Goal: Task Accomplishment & Management: Complete application form

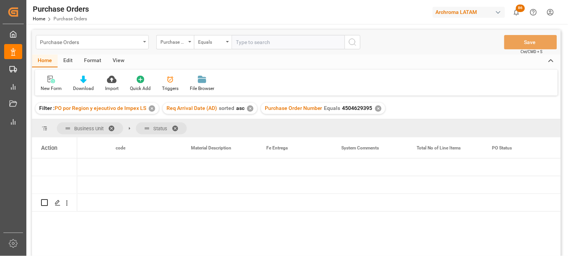
scroll to position [0, 1702]
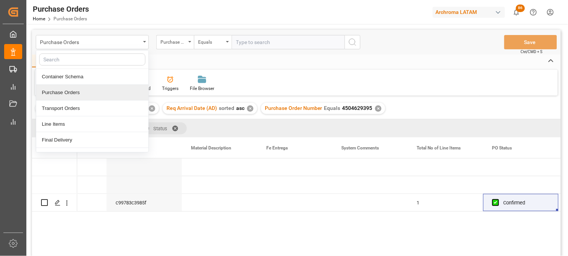
click at [58, 91] on div "Purchase Orders" at bounding box center [92, 93] width 112 height 16
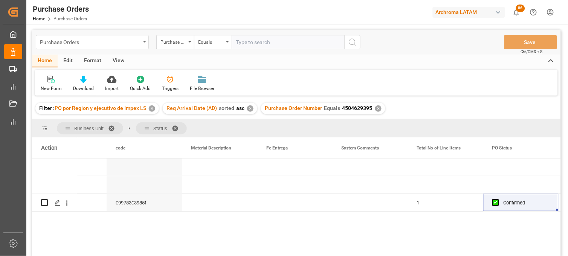
click at [134, 38] on div "Purchase Orders" at bounding box center [90, 41] width 100 height 9
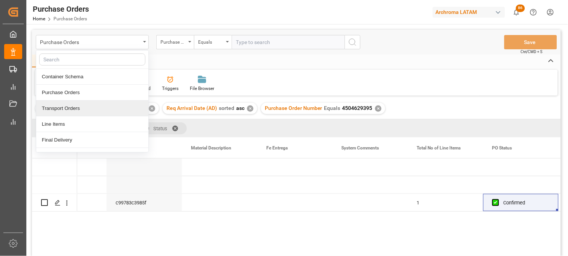
click at [84, 106] on div "Transport Orders" at bounding box center [92, 108] width 112 height 16
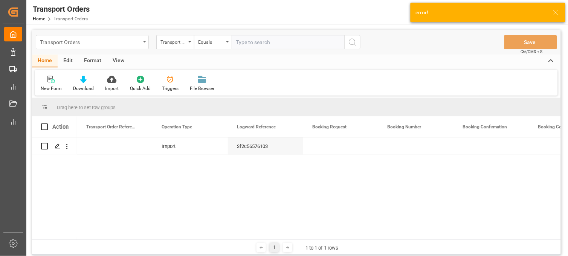
click at [143, 46] on div "Transport Orders" at bounding box center [92, 42] width 113 height 14
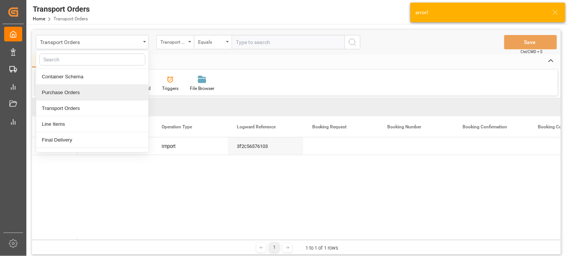
click at [80, 94] on div "Purchase Orders" at bounding box center [92, 93] width 112 height 16
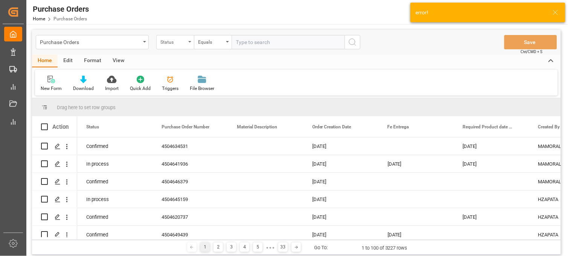
click at [190, 46] on div "Status" at bounding box center [175, 42] width 38 height 14
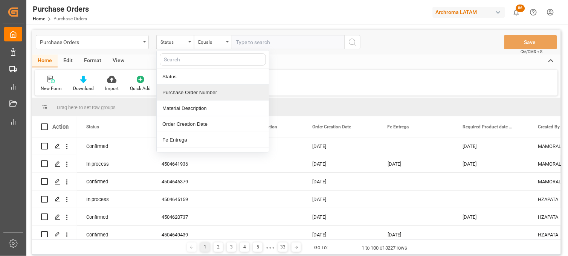
click at [190, 91] on div "Purchase Order Number" at bounding box center [213, 93] width 112 height 16
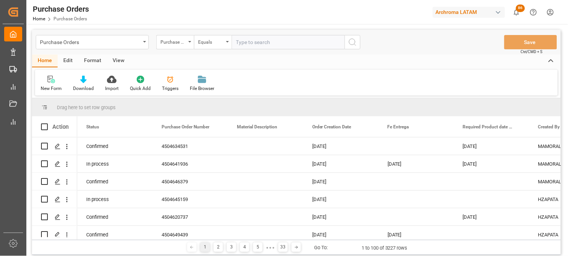
click at [257, 50] on div "Purchase Orders Purchase Order Number Equals Save Ctrl/CMD + S" at bounding box center [296, 42] width 528 height 25
click at [253, 44] on input "text" at bounding box center [287, 42] width 113 height 14
paste input "4504642534"
type input "4504642534"
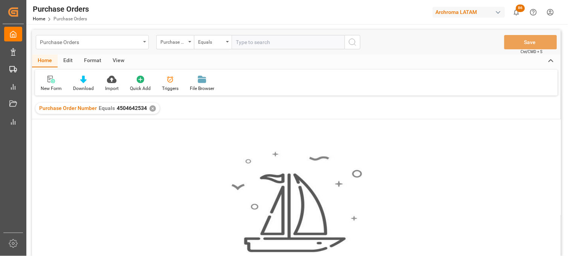
click at [67, 43] on div "Purchase Orders" at bounding box center [90, 41] width 100 height 9
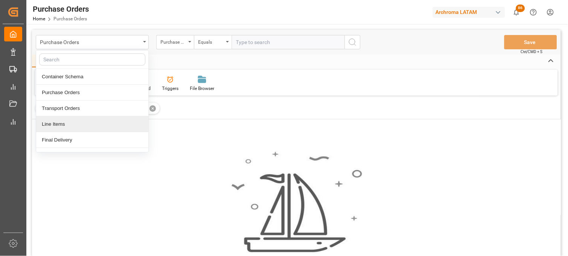
click at [151, 110] on div "✕" at bounding box center [152, 108] width 6 height 6
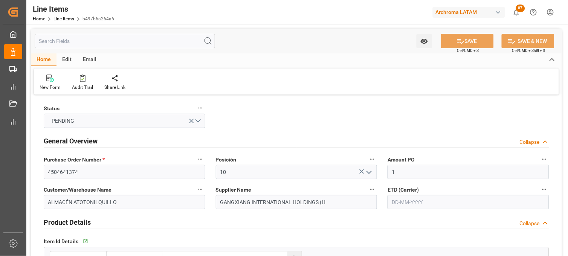
type input "[DATE]"
type input "19-08-2025 14:36"
type input "18-07-2025 18:08"
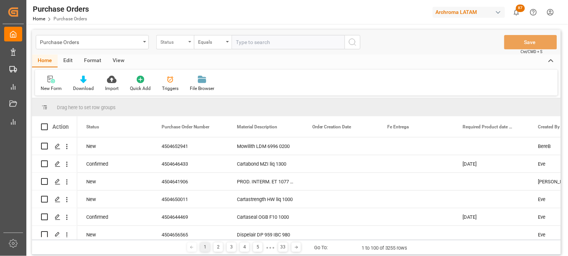
click at [181, 43] on div "Status" at bounding box center [173, 41] width 26 height 9
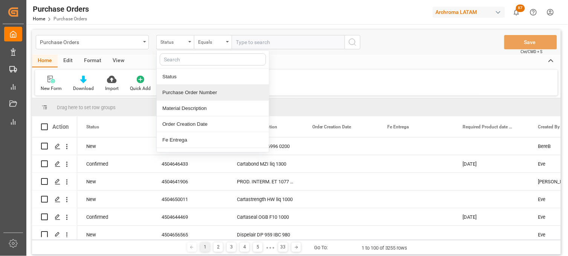
click at [195, 93] on div "Purchase Order Number" at bounding box center [213, 93] width 112 height 16
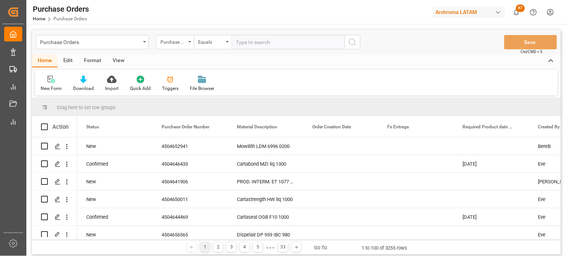
click at [247, 52] on div "Purchase Orders Purchase Order Number Equals Save Ctrl/CMD + S" at bounding box center [296, 42] width 528 height 25
click at [242, 42] on input "text" at bounding box center [287, 42] width 113 height 14
paste input "4504642534"
type input "4504642534"
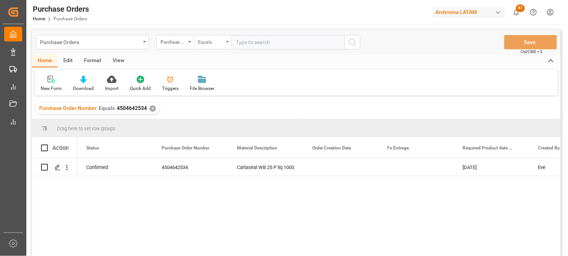
click at [225, 46] on div "Equals" at bounding box center [213, 42] width 38 height 14
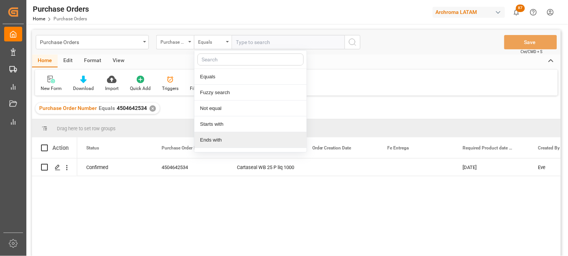
scroll to position [43, 0]
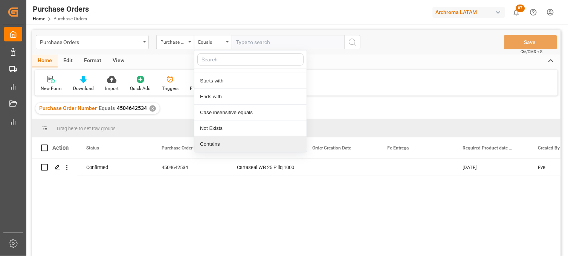
click at [221, 142] on div "Contains" at bounding box center [250, 144] width 112 height 16
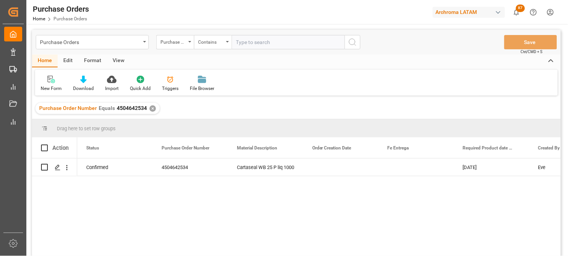
paste input "4504642535"
drag, startPoint x: 144, startPoint y: 110, endPoint x: 115, endPoint y: 110, distance: 29.4
click at [115, 110] on div "Purchase Order Number Equals 4504642534" at bounding box center [93, 108] width 108 height 8
copy span "4504642534"
click at [273, 42] on input "4504642535," at bounding box center [287, 42] width 113 height 14
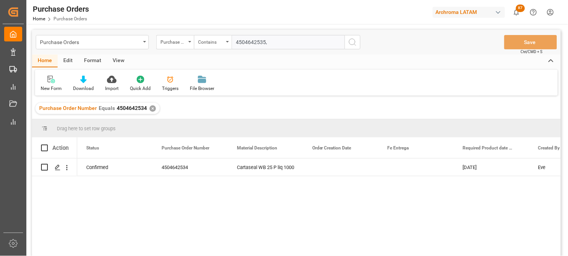
paste input "4504642534"
type input "4504642535,4504642534"
click at [350, 43] on icon "search button" at bounding box center [352, 42] width 9 height 9
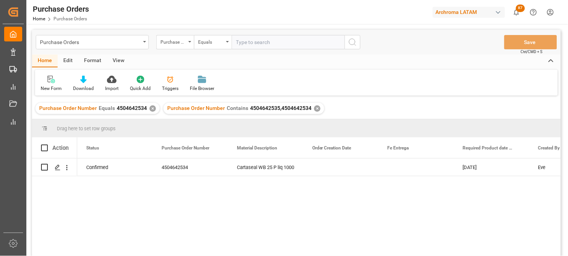
click at [152, 108] on div "✕" at bounding box center [152, 108] width 6 height 6
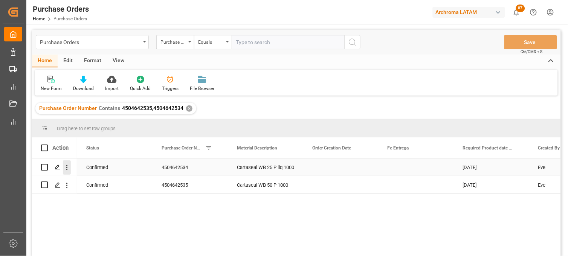
click at [65, 166] on icon "open menu" at bounding box center [67, 168] width 8 height 8
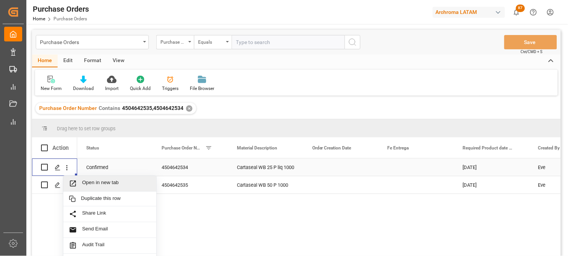
click at [75, 183] on icon "Press SPACE to select this row." at bounding box center [73, 184] width 8 height 8
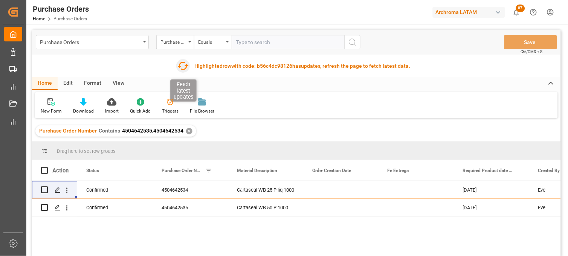
click at [183, 64] on icon "button" at bounding box center [183, 66] width 12 height 12
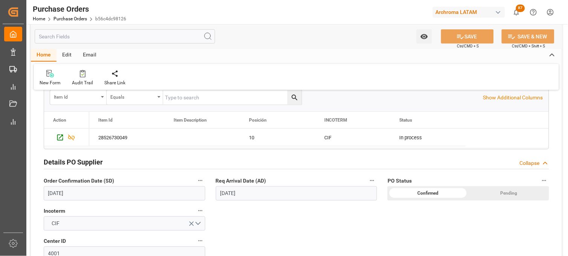
scroll to position [209, 0]
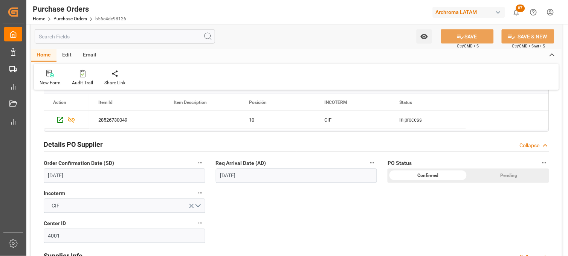
click at [233, 175] on input "[DATE]" at bounding box center [296, 176] width 161 height 14
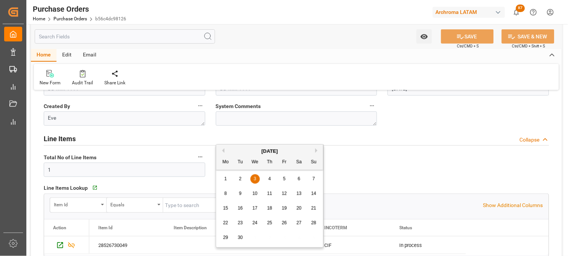
scroll to position [0, 0]
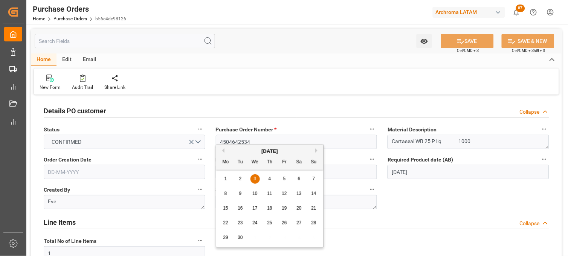
click at [351, 170] on input "text" at bounding box center [296, 172] width 161 height 14
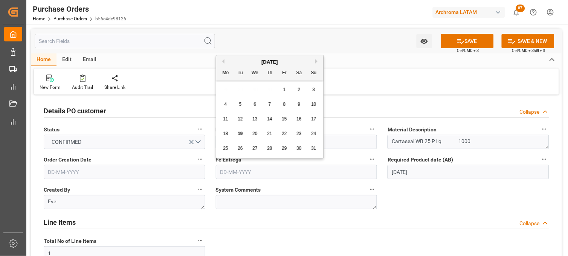
click at [315, 59] on button "Next Month" at bounding box center [317, 61] width 5 height 5
click at [283, 104] on span "12" at bounding box center [284, 104] width 5 height 5
type input "[DATE]"
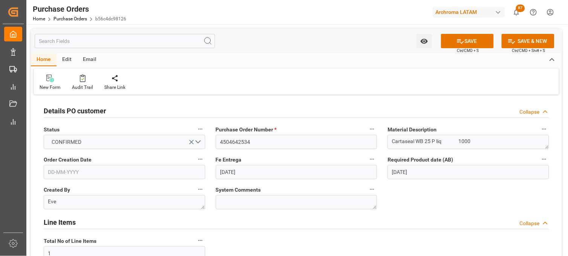
click at [106, 170] on input "text" at bounding box center [124, 172] width 161 height 14
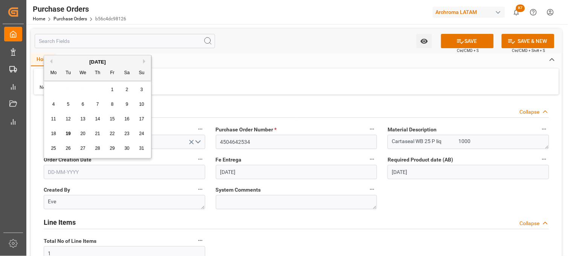
click at [50, 61] on button "Previous Month" at bounding box center [50, 61] width 5 height 5
click at [144, 61] on button "Next Month" at bounding box center [145, 61] width 5 height 5
click at [108, 106] on div "11" at bounding box center [112, 104] width 9 height 9
type input "[DATE]"
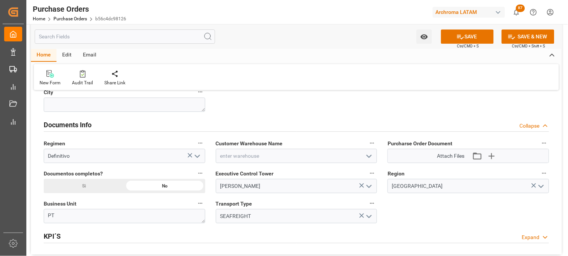
scroll to position [543, 0]
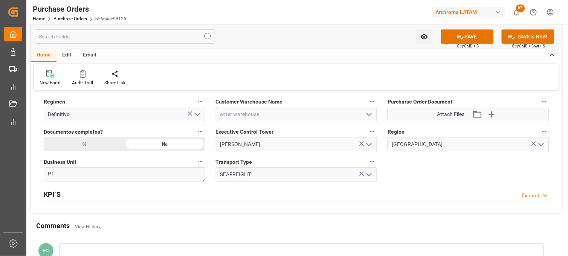
click at [369, 113] on icon "open menu" at bounding box center [368, 114] width 9 height 9
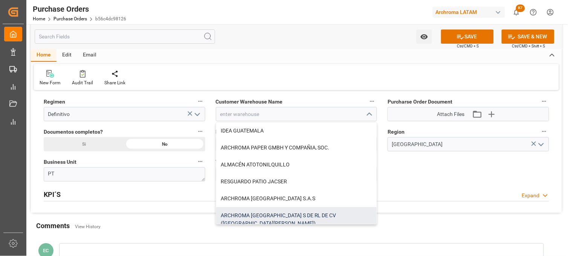
click at [305, 213] on div "ARCHROMA MEXICO S DE RL DE CV (SANTA CLARA)" at bounding box center [296, 219] width 161 height 25
type input "ARCHROMA MEXICO S DE RL DE CV (SANTA CLARA)"
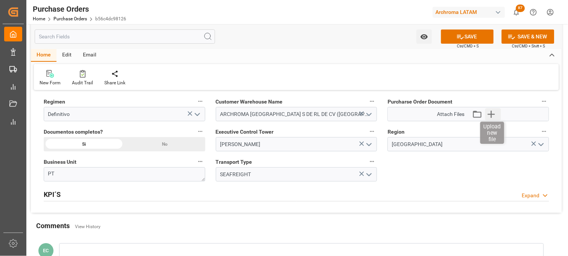
click at [487, 114] on icon "button" at bounding box center [490, 114] width 7 height 7
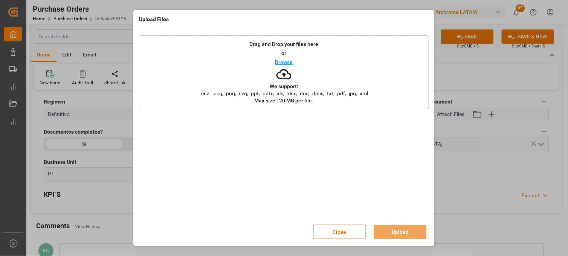
click at [296, 78] on div "Drag and Drop your files here or Browse We support: .csv, .jpeg, .png, .svg, .p…" at bounding box center [284, 72] width 290 height 74
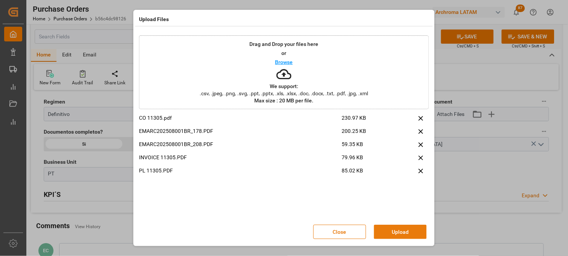
click at [393, 231] on button "Upload" at bounding box center [400, 232] width 53 height 14
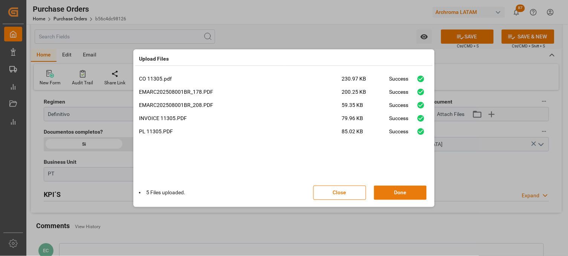
click at [405, 193] on button "Done" at bounding box center [400, 193] width 53 height 14
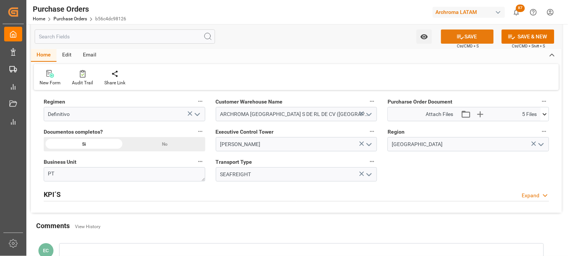
click at [467, 37] on button "SAVE" at bounding box center [467, 36] width 53 height 14
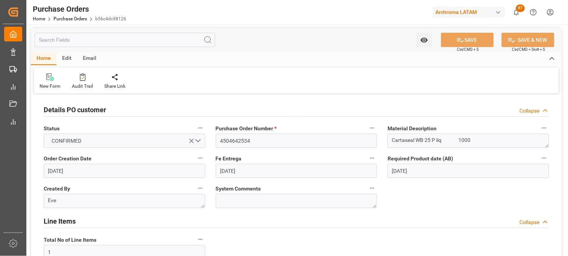
scroll to position [0, 0]
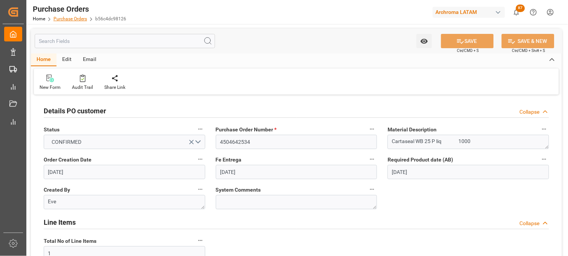
click at [71, 20] on link "Purchase Orders" at bounding box center [69, 18] width 33 height 5
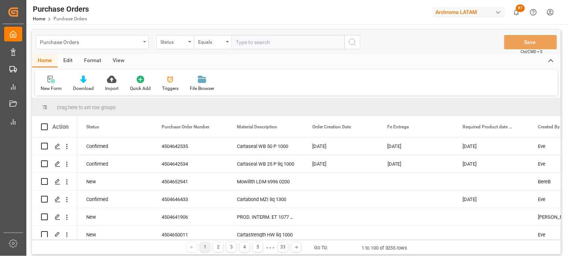
click at [125, 44] on div "Purchase Orders" at bounding box center [90, 41] width 100 height 9
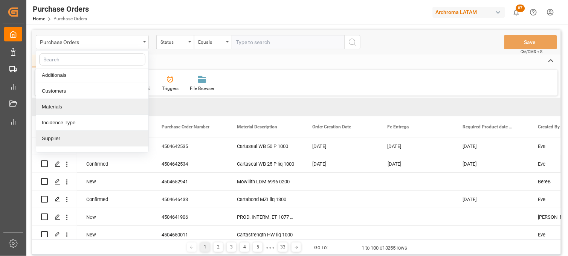
scroll to position [84, 0]
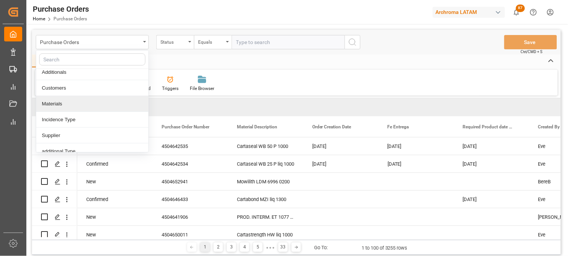
click at [68, 106] on div "Materials" at bounding box center [92, 104] width 112 height 16
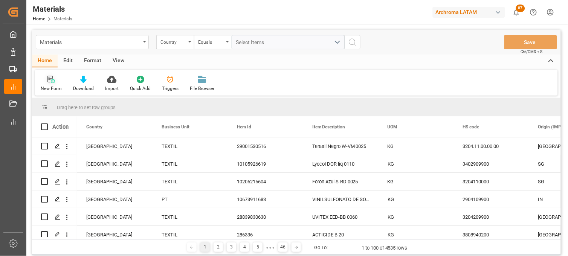
click at [50, 80] on icon at bounding box center [51, 80] width 8 height 8
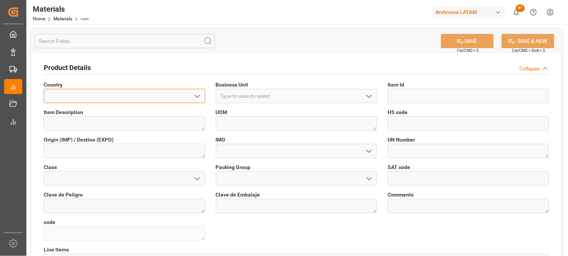
click at [139, 93] on input at bounding box center [124, 96] width 161 height 14
click at [132, 103] on input "m" at bounding box center [124, 96] width 161 height 14
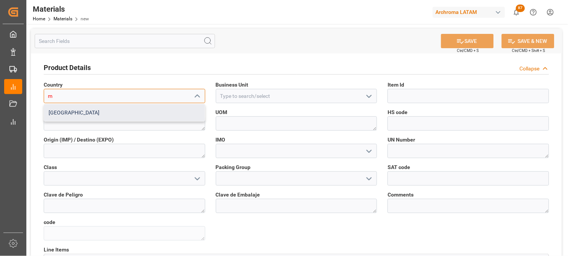
click at [131, 111] on div "Mexico" at bounding box center [124, 112] width 161 height 17
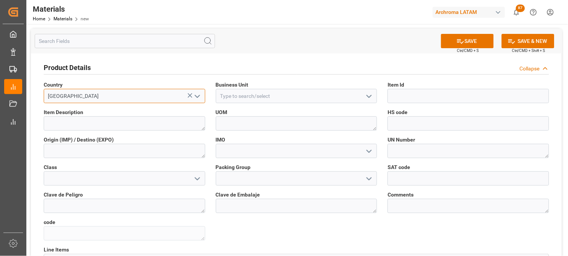
type input "Mexico"
drag, startPoint x: 205, startPoint y: 98, endPoint x: 212, endPoint y: 100, distance: 6.6
click at [208, 99] on div "Mexico" at bounding box center [124, 96] width 173 height 14
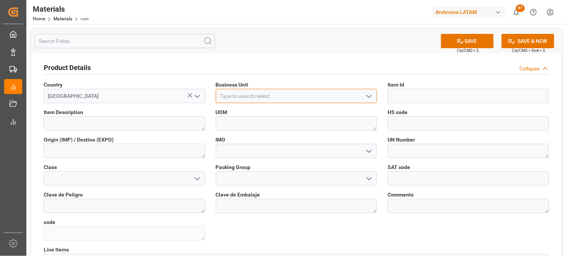
click at [238, 99] on input at bounding box center [296, 96] width 161 height 14
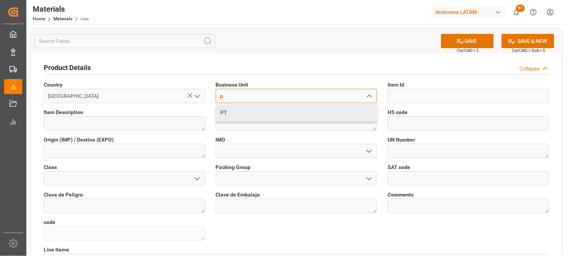
click at [236, 110] on div "PT" at bounding box center [296, 112] width 161 height 17
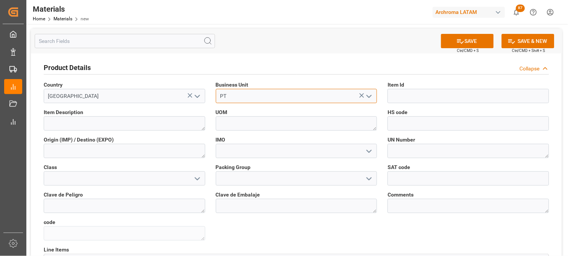
type input "PT"
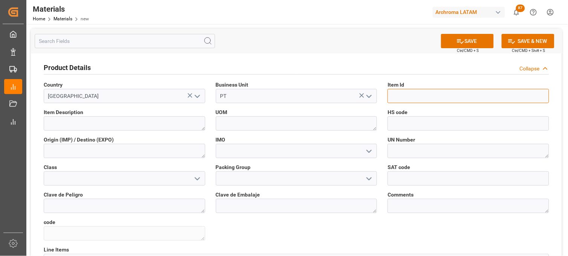
click at [394, 98] on input at bounding box center [467, 96] width 161 height 14
paste input "29519930049"
type input "29519930049"
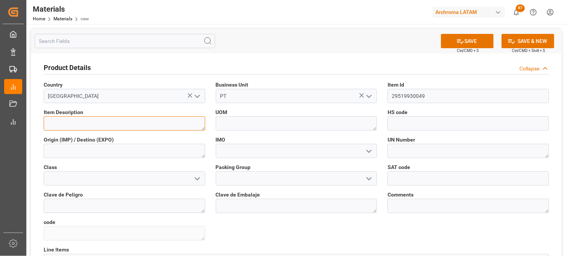
click at [139, 122] on textarea at bounding box center [124, 123] width 161 height 14
paste textarea "Cartaseal WB 50 P"
type textarea "Cartaseal WB 50 P"
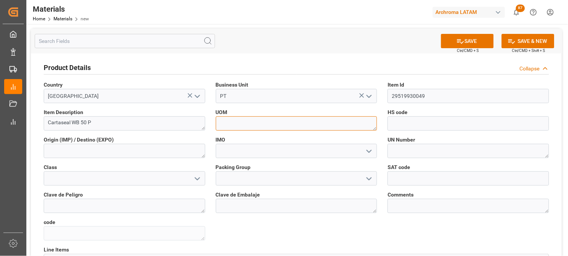
click at [234, 126] on textarea at bounding box center [296, 123] width 161 height 14
type textarea "KG"
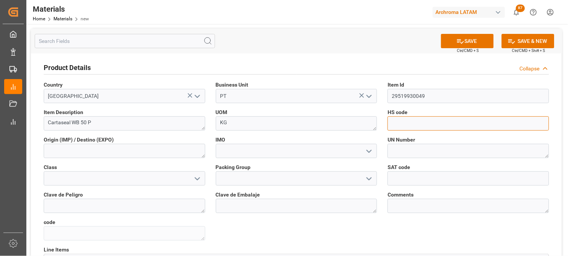
click at [396, 126] on input at bounding box center [467, 123] width 161 height 14
click at [370, 152] on icon "open menu" at bounding box center [368, 151] width 9 height 9
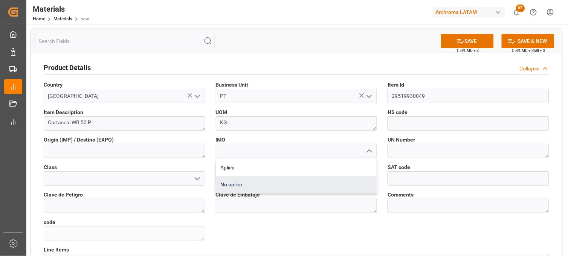
click at [236, 183] on div "No aplica" at bounding box center [296, 184] width 161 height 17
type input "No aplica"
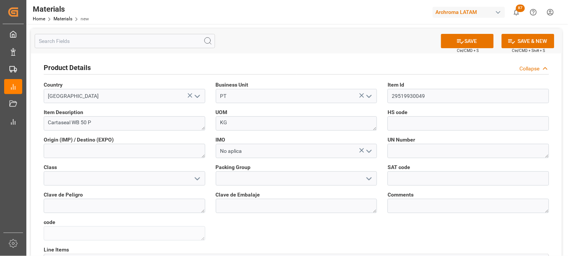
click at [509, 138] on label "UN Number" at bounding box center [467, 140] width 161 height 8
click at [453, 43] on button "SAVE" at bounding box center [467, 41] width 53 height 14
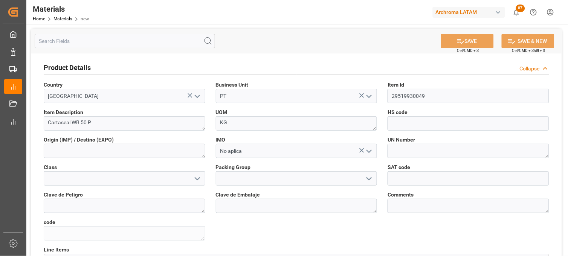
type textarea "Cartaseal WB 50 P"
type textarea "b3b96b088497"
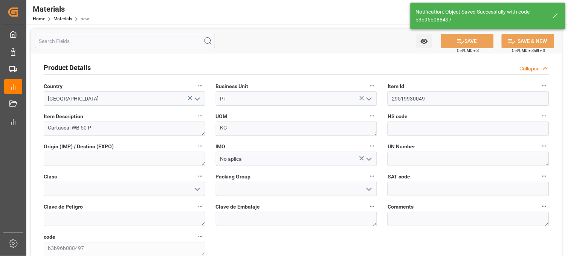
click at [54, 117] on span "Item Description" at bounding box center [64, 117] width 40 height 8
click at [195, 117] on button "Item Description" at bounding box center [200, 116] width 10 height 10
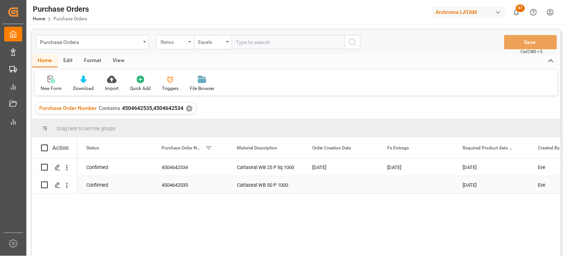
click at [325, 188] on div "Press SPACE to select this row." at bounding box center [340, 184] width 75 height 17
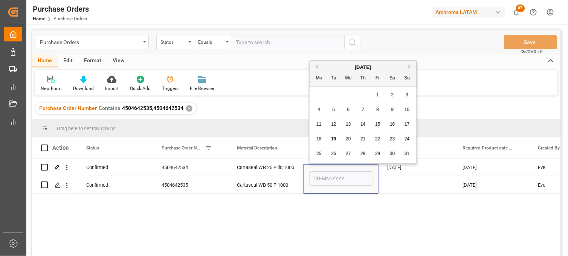
click at [314, 67] on button "Previous Month" at bounding box center [315, 66] width 5 height 5
click at [375, 111] on span "11" at bounding box center [377, 109] width 5 height 5
type input "[DATE]"
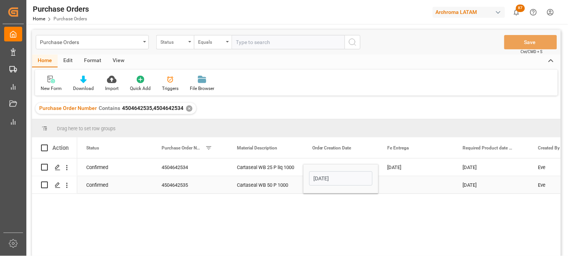
click at [404, 186] on div "Press SPACE to select this row." at bounding box center [415, 184] width 75 height 17
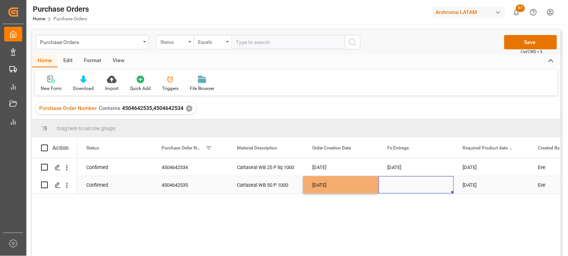
click at [404, 186] on div "Press SPACE to select this row." at bounding box center [415, 184] width 75 height 17
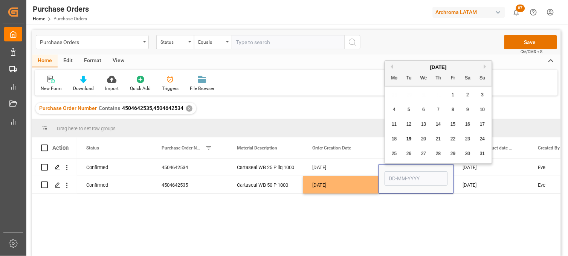
click at [485, 67] on button "Next Month" at bounding box center [486, 66] width 5 height 5
click at [452, 111] on span "12" at bounding box center [452, 109] width 5 height 5
type input "[DATE]"
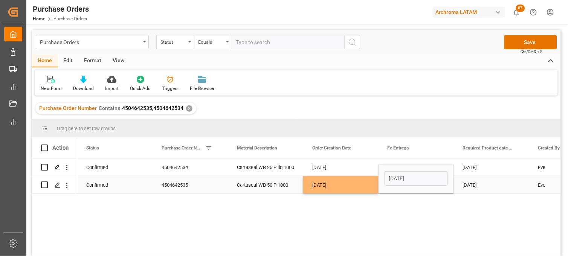
click at [476, 188] on div "[DATE]" at bounding box center [490, 184] width 75 height 17
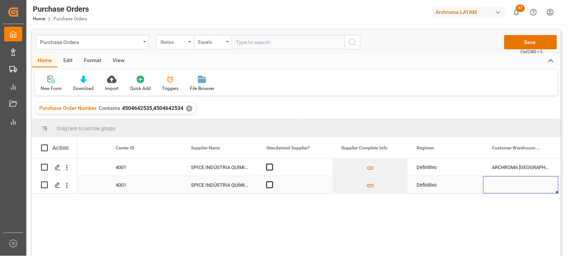
scroll to position [0, 1100]
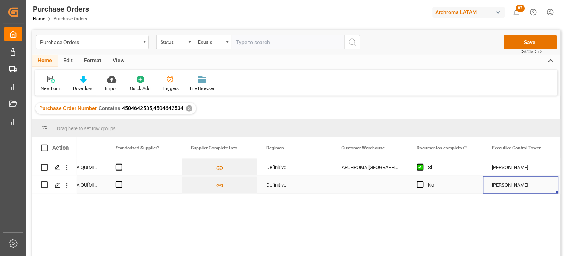
click at [372, 185] on div "Press SPACE to select this row." at bounding box center [369, 184] width 75 height 17
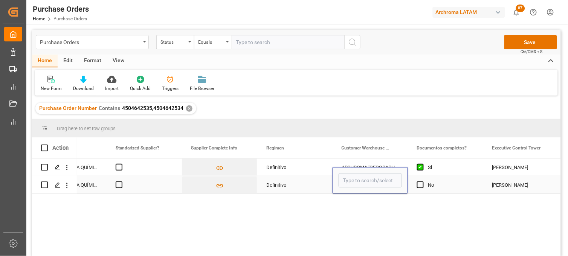
click at [372, 185] on input "Press SPACE to select this row." at bounding box center [369, 180] width 63 height 14
click at [371, 200] on div "ARCHROMA [GEOGRAPHIC_DATA] S DE RL DE CV ([GEOGRAPHIC_DATA][PERSON_NAME])" at bounding box center [439, 202] width 201 height 26
type input "ARCHROMA [GEOGRAPHIC_DATA] S DE RL DE CV ([GEOGRAPHIC_DATA][PERSON_NAME])"
click at [423, 186] on span "Press SPACE to select this row." at bounding box center [420, 184] width 7 height 7
click at [422, 181] on input "Press SPACE to select this row." at bounding box center [422, 181] width 0 height 0
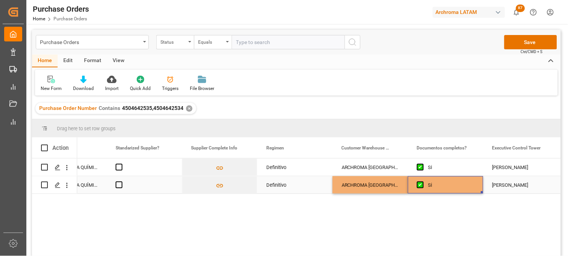
click at [394, 186] on div "ARCHROMA [GEOGRAPHIC_DATA] S DE RL DE CV ([GEOGRAPHIC_DATA][PERSON_NAME])" at bounding box center [369, 184] width 75 height 17
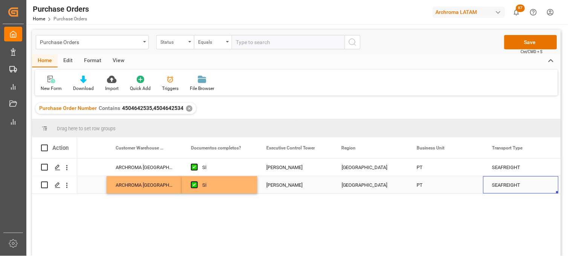
click at [350, 187] on div "MEXICO" at bounding box center [369, 185] width 57 height 17
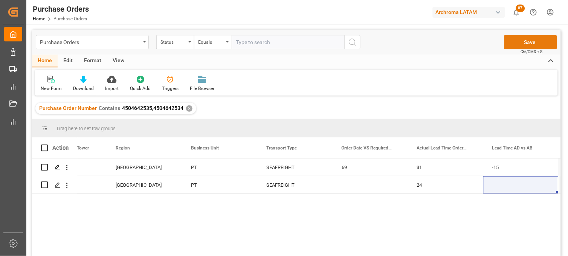
click at [538, 43] on button "Save" at bounding box center [530, 42] width 53 height 14
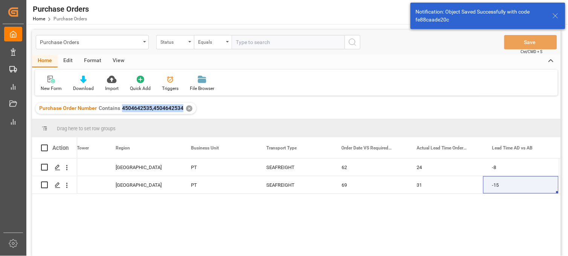
drag, startPoint x: 122, startPoint y: 108, endPoint x: 180, endPoint y: 110, distance: 58.4
click at [180, 110] on span "4504642535,4504642534" at bounding box center [152, 108] width 61 height 6
copy span "4504642535,4504642534"
click at [141, 41] on div "Purchase Orders" at bounding box center [92, 42] width 113 height 14
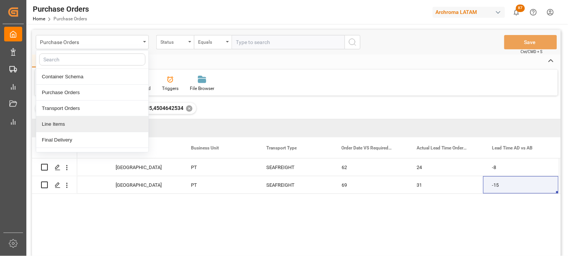
click at [75, 125] on div "Line Items" at bounding box center [92, 124] width 112 height 16
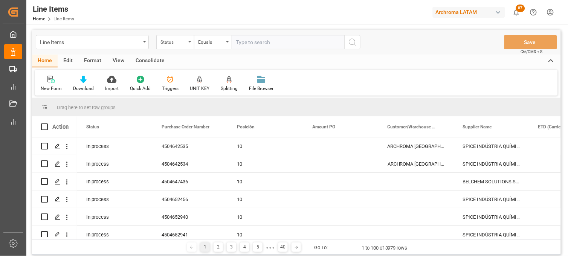
click at [182, 42] on div "Status" at bounding box center [173, 41] width 26 height 9
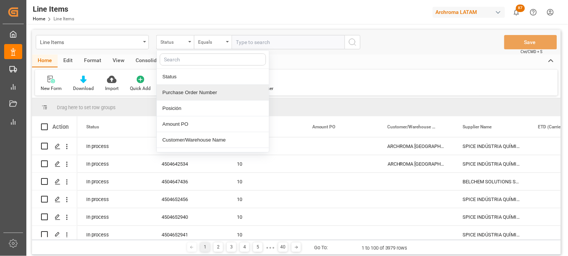
click at [200, 91] on div "Purchase Order Number" at bounding box center [213, 93] width 112 height 16
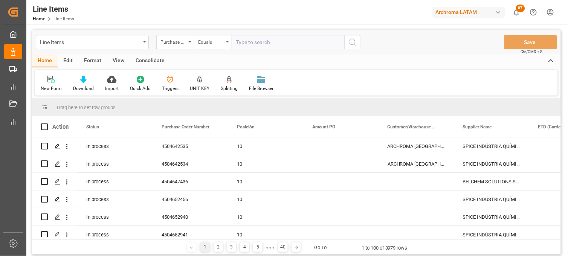
click at [216, 42] on div "Equals" at bounding box center [211, 41] width 26 height 9
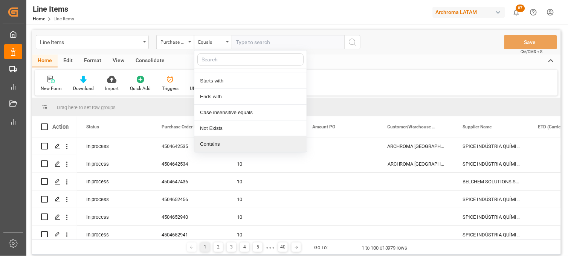
click at [218, 137] on div "Contains" at bounding box center [250, 144] width 112 height 16
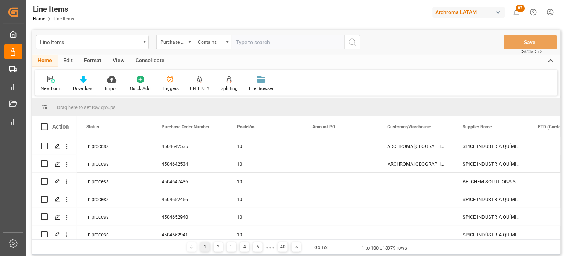
paste input "4504642535,4504642534"
type input "4504642535,4504642534"
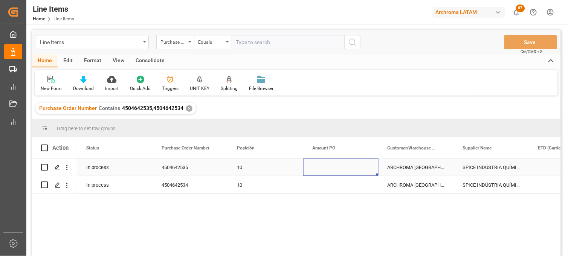
click at [320, 165] on div "Press SPACE to select this row." at bounding box center [340, 166] width 75 height 17
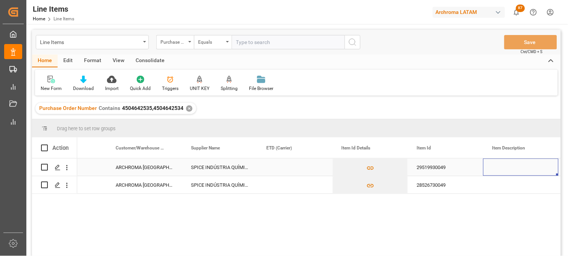
scroll to position [0, 347]
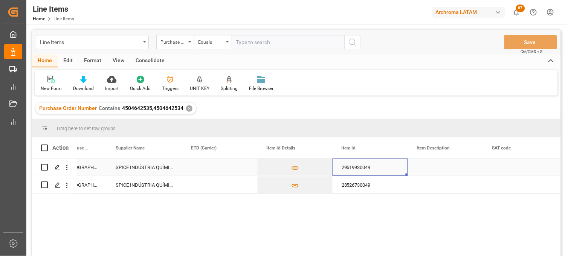
click at [352, 168] on div "29519930049" at bounding box center [369, 166] width 75 height 17
click at [426, 172] on div "Press SPACE to select this row." at bounding box center [445, 166] width 75 height 17
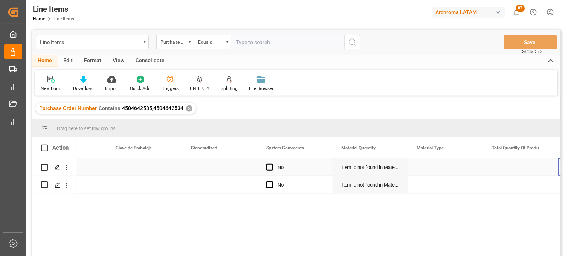
scroll to position [0, 874]
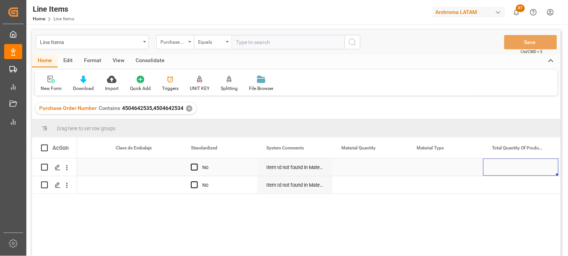
click at [353, 166] on div "Press SPACE to select this row." at bounding box center [369, 166] width 75 height 17
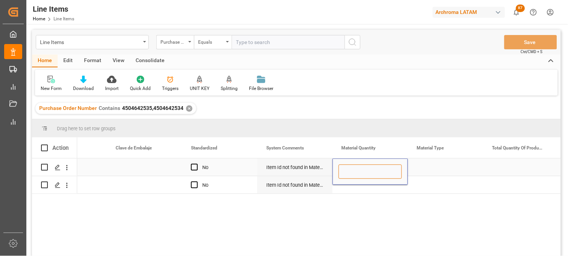
click at [353, 166] on input "Press SPACE to select this row." at bounding box center [369, 171] width 63 height 14
type input "1"
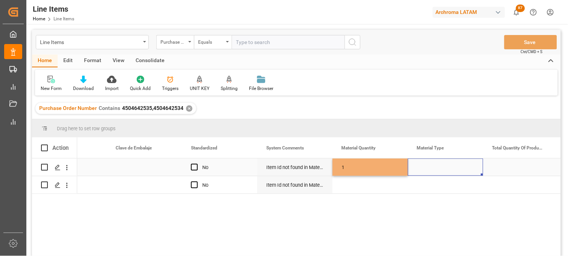
click at [423, 168] on div "Press SPACE to select this row." at bounding box center [445, 166] width 75 height 17
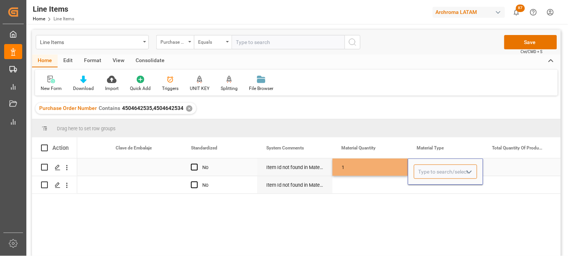
click at [423, 168] on input "Press SPACE to select this row." at bounding box center [445, 171] width 63 height 14
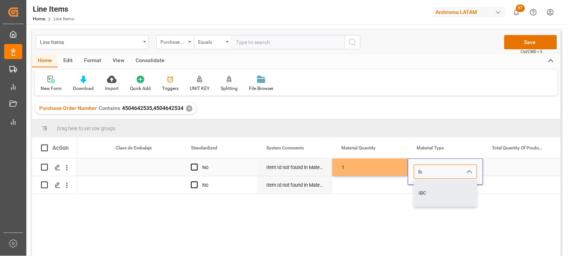
click at [427, 189] on div "IBC" at bounding box center [445, 193] width 62 height 26
type input "IBC"
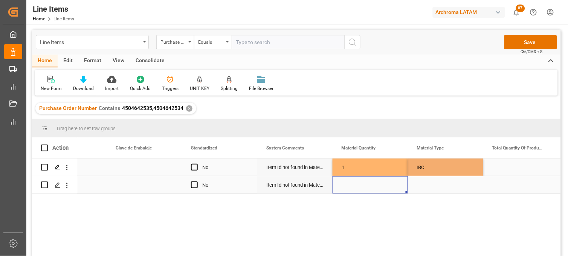
click at [370, 186] on div "Press SPACE to select this row." at bounding box center [369, 184] width 75 height 17
click at [352, 185] on div "Press SPACE to select this row." at bounding box center [369, 184] width 75 height 17
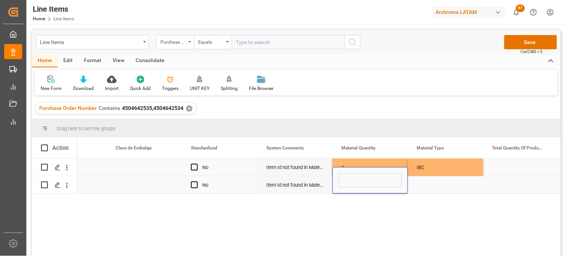
click at [352, 185] on input "Press SPACE to select this row." at bounding box center [369, 180] width 63 height 14
type input "1"
click at [437, 183] on div "Press SPACE to select this row." at bounding box center [445, 184] width 75 height 17
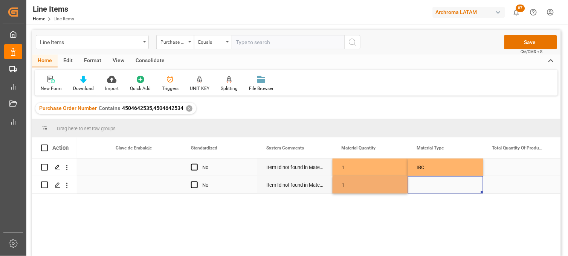
click at [437, 183] on div "Press SPACE to select this row." at bounding box center [445, 184] width 75 height 17
click at [437, 183] on input "Press SPACE to select this row." at bounding box center [445, 180] width 63 height 14
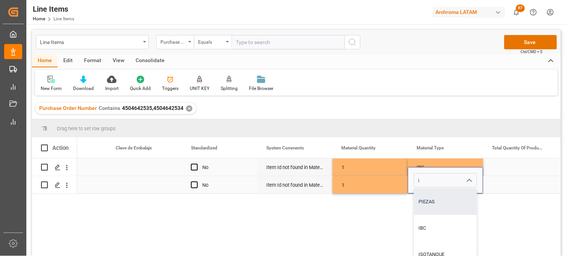
click at [424, 200] on div "PIEZAS" at bounding box center [445, 202] width 62 height 26
drag, startPoint x: 441, startPoint y: 183, endPoint x: 412, endPoint y: 181, distance: 28.7
click at [412, 181] on div "PIEZAS" at bounding box center [445, 180] width 75 height 14
type input "o"
click at [422, 201] on div "IBC" at bounding box center [445, 202] width 62 height 26
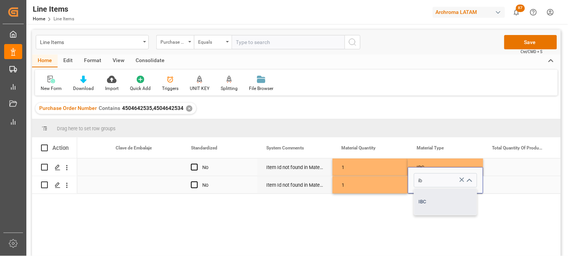
type input "IBC"
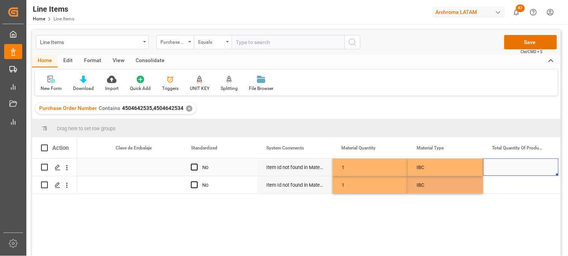
click at [520, 167] on div "Press SPACE to select this row." at bounding box center [520, 166] width 75 height 17
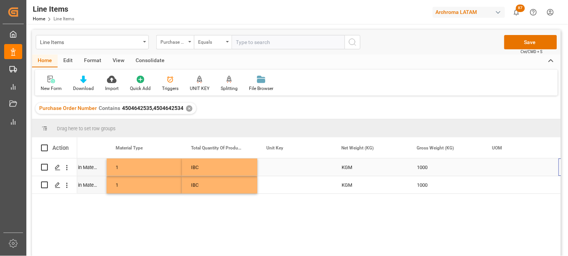
scroll to position [0, 1175]
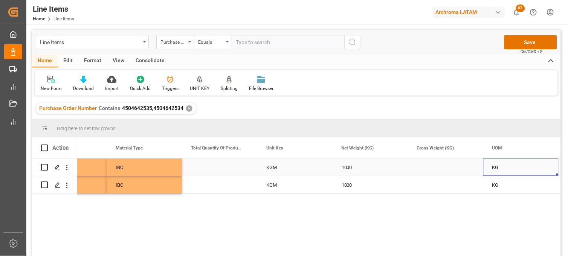
click at [428, 167] on div "Press SPACE to select this row." at bounding box center [445, 166] width 75 height 17
type input "1059"
click at [426, 190] on div "Press SPACE to select this row." at bounding box center [445, 184] width 75 height 17
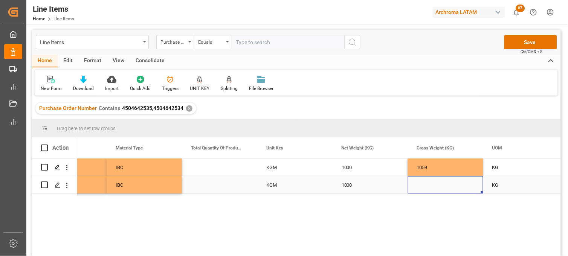
click at [423, 185] on div "Press SPACE to select this row." at bounding box center [445, 184] width 75 height 17
click at [423, 185] on input "Press SPACE to select this row." at bounding box center [445, 180] width 63 height 14
type input "1059"
drag, startPoint x: 353, startPoint y: 187, endPoint x: 414, endPoint y: 175, distance: 62.4
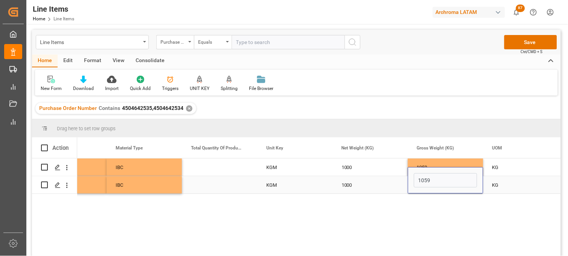
click at [353, 187] on div "1000" at bounding box center [369, 184] width 75 height 17
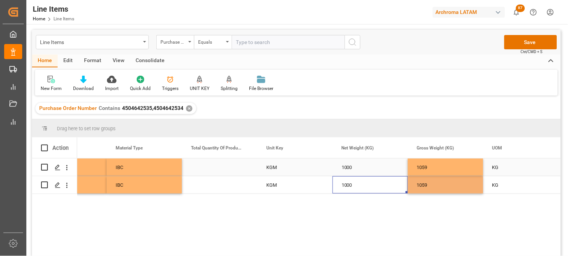
click at [439, 162] on div "1059" at bounding box center [445, 166] width 75 height 17
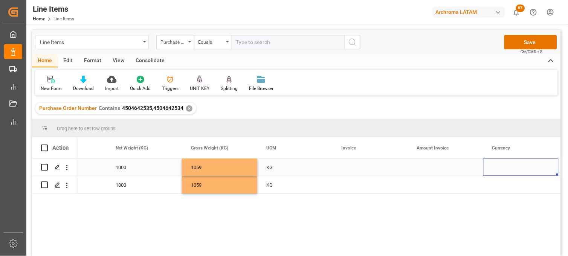
scroll to position [0, 1476]
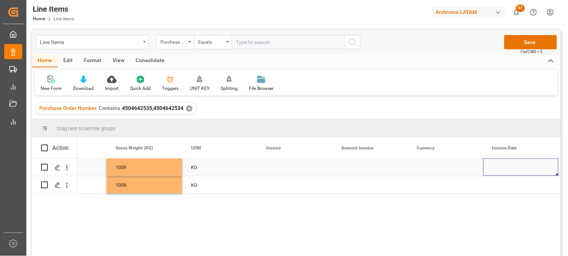
click at [277, 166] on div "Press SPACE to select this row." at bounding box center [294, 166] width 75 height 17
type input "CEX-25/11305"
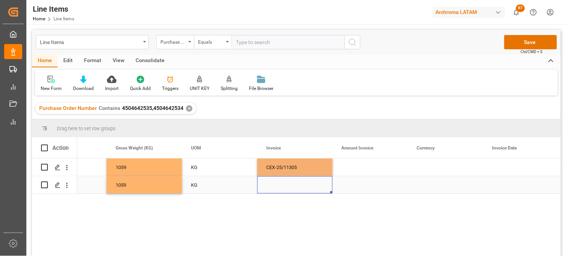
click at [273, 186] on div "Press SPACE to select this row." at bounding box center [294, 184] width 75 height 17
click at [272, 185] on div "Press SPACE to select this row." at bounding box center [294, 184] width 75 height 17
click at [272, 184] on input "Press SPACE to select this row." at bounding box center [294, 180] width 63 height 14
paste input "CEX-25/11305"
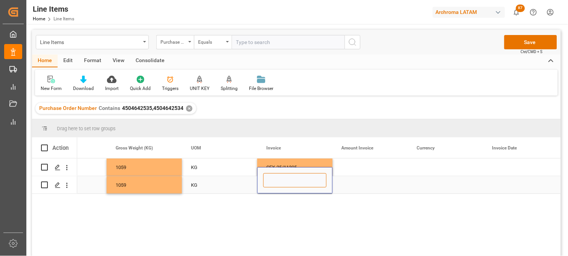
type input "CEX-25/11305"
click at [358, 166] on div "Press SPACE to select this row." at bounding box center [369, 166] width 75 height 17
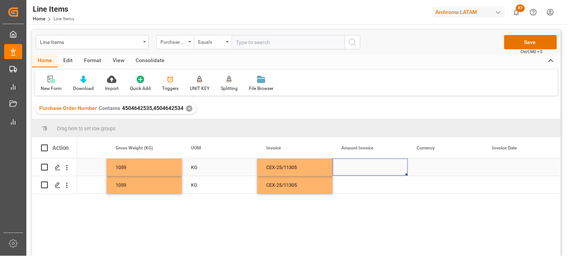
click at [356, 168] on div "Press SPACE to select this row." at bounding box center [369, 166] width 75 height 17
click at [356, 168] on input "Press SPACE to select this row." at bounding box center [369, 171] width 63 height 14
type input "1470"
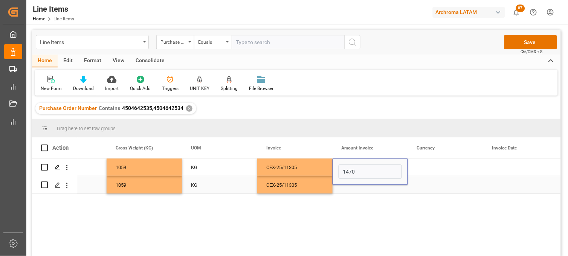
click at [349, 187] on div "Press SPACE to select this row." at bounding box center [369, 184] width 75 height 17
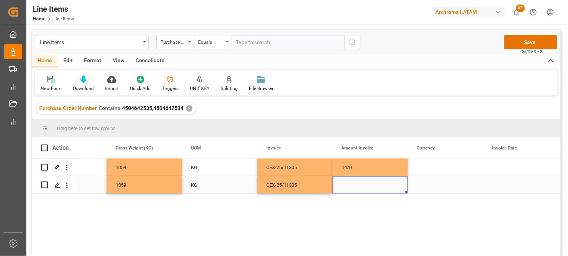
click at [348, 187] on div "Press SPACE to select this row." at bounding box center [369, 184] width 75 height 17
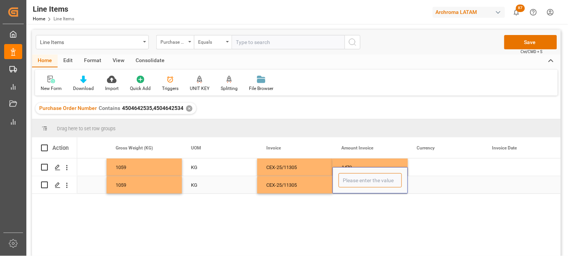
click at [348, 186] on input "Press SPACE to select this row." at bounding box center [369, 180] width 63 height 14
type input "1470"
click at [430, 172] on div "Press SPACE to select this row." at bounding box center [445, 166] width 75 height 17
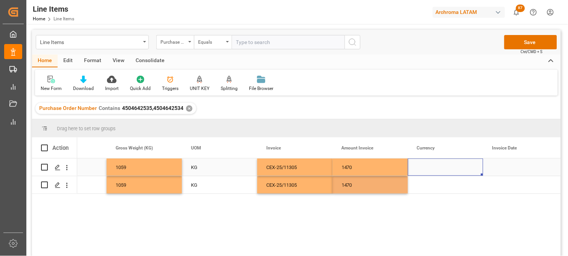
click at [427, 168] on div "Press SPACE to select this row." at bounding box center [445, 166] width 75 height 17
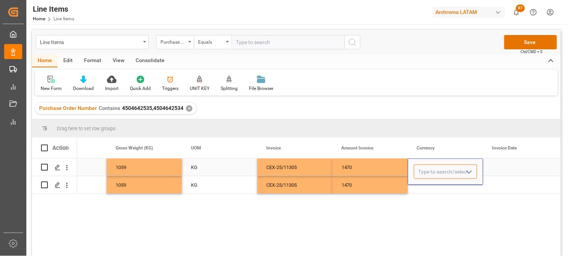
click at [427, 168] on input "Press SPACE to select this row." at bounding box center [445, 171] width 63 height 14
click at [426, 186] on div "USD" at bounding box center [445, 193] width 62 height 26
type input "USD"
click at [424, 187] on div "Press SPACE to select this row." at bounding box center [445, 184] width 75 height 17
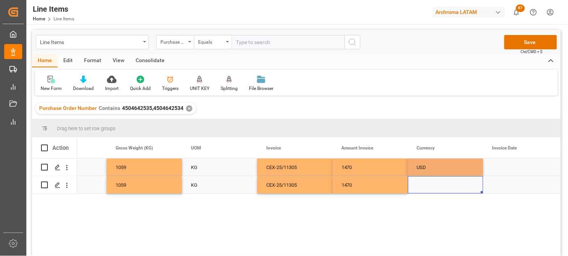
click at [424, 187] on div "Press SPACE to select this row." at bounding box center [445, 184] width 75 height 17
click at [422, 184] on input "Press SPACE to select this row." at bounding box center [445, 180] width 63 height 14
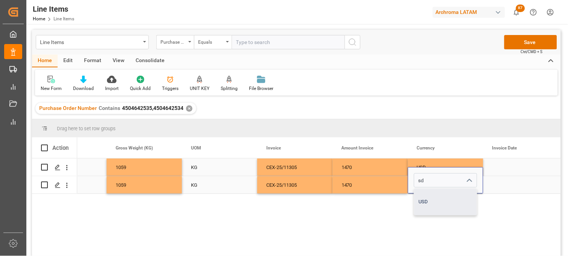
click at [427, 199] on div "USD" at bounding box center [445, 202] width 62 height 26
type input "USD"
click at [424, 163] on div "USD" at bounding box center [445, 167] width 57 height 17
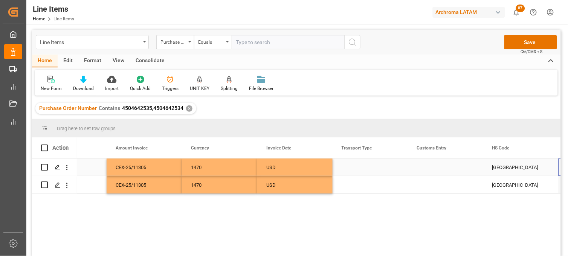
scroll to position [0, 1702]
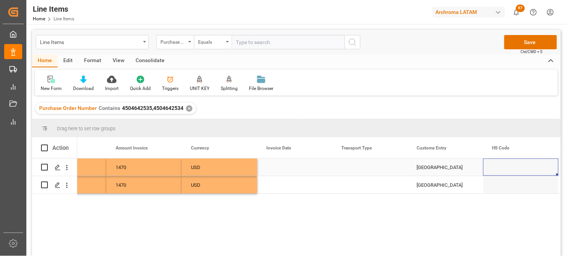
click at [281, 166] on div "Press SPACE to select this row." at bounding box center [294, 166] width 75 height 17
click at [280, 166] on div "Press SPACE to select this row." at bounding box center [294, 166] width 75 height 17
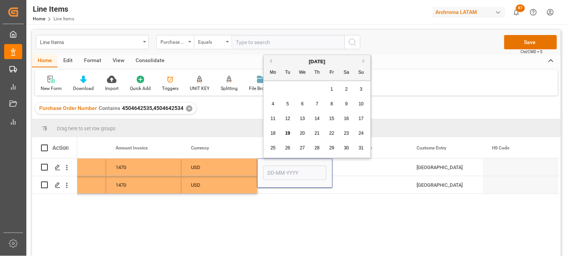
click at [270, 59] on button "Previous Month" at bounding box center [269, 61] width 5 height 5
click at [312, 146] on div "31" at bounding box center [316, 148] width 9 height 9
type input "31-07-2025"
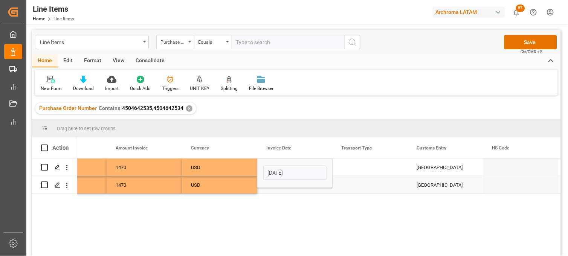
click at [280, 189] on div "Press SPACE to select this row." at bounding box center [294, 184] width 75 height 17
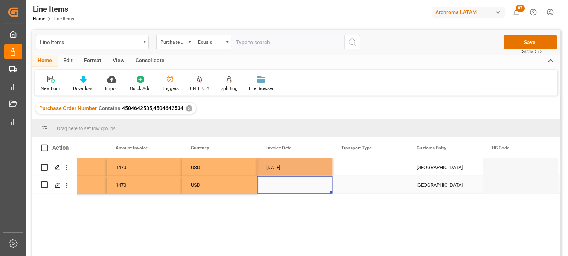
click at [274, 183] on div "Press SPACE to select this row." at bounding box center [294, 184] width 75 height 17
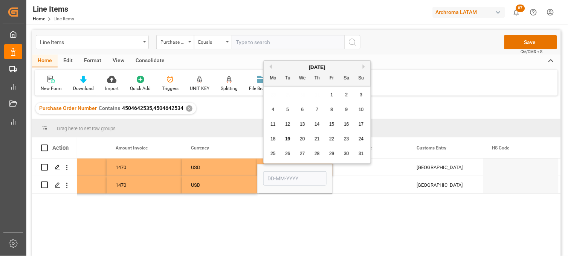
click at [269, 65] on button "Previous Month" at bounding box center [269, 66] width 5 height 5
click at [318, 153] on span "31" at bounding box center [316, 153] width 5 height 5
type input "31-07-2025"
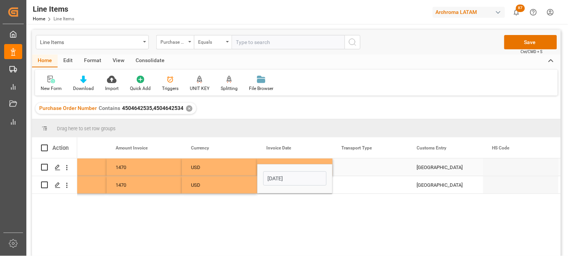
click at [351, 169] on div "Press SPACE to select this row." at bounding box center [369, 166] width 75 height 17
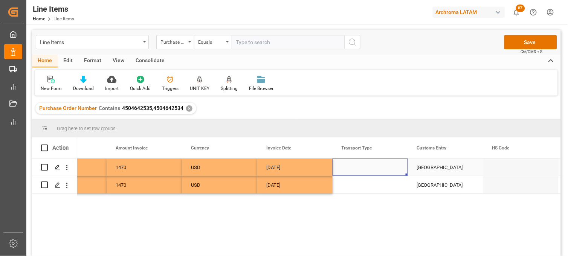
click at [352, 168] on div "Press SPACE to select this row." at bounding box center [369, 166] width 75 height 17
click at [352, 168] on input "Press SPACE to select this row." at bounding box center [369, 171] width 63 height 14
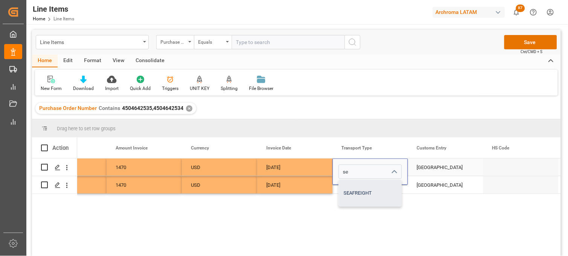
click at [355, 190] on div "SEAFREIGHT" at bounding box center [370, 193] width 62 height 26
type input "SEAFREIGHT"
click at [353, 188] on div "Press SPACE to select this row." at bounding box center [369, 184] width 75 height 17
click at [353, 187] on div "Press SPACE to select this row." at bounding box center [369, 184] width 75 height 17
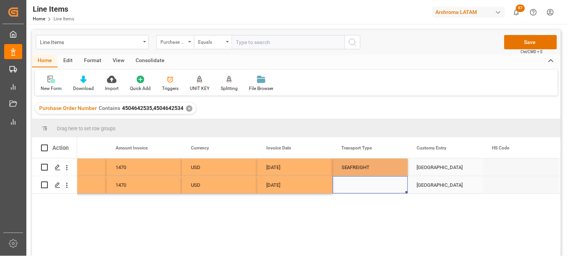
click at [353, 184] on div "Press SPACE to select this row." at bounding box center [369, 184] width 75 height 17
click at [353, 182] on div "Press SPACE to select this row." at bounding box center [369, 184] width 75 height 17
click at [353, 182] on input "Press SPACE to select this row." at bounding box center [369, 180] width 63 height 14
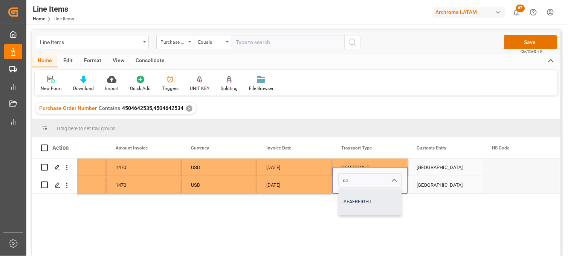
drag, startPoint x: 356, startPoint y: 198, endPoint x: 353, endPoint y: 185, distance: 12.7
click at [355, 197] on div "SEAFREIGHT" at bounding box center [370, 202] width 62 height 26
type input "SEAFREIGHT"
click at [352, 163] on div "SEAFREIGHT" at bounding box center [369, 167] width 57 height 17
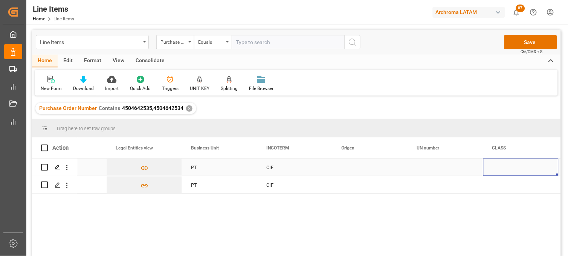
scroll to position [0, 2304]
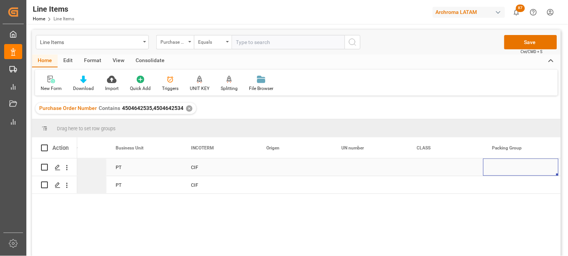
click at [286, 166] on div "Press SPACE to select this row." at bounding box center [294, 166] width 75 height 17
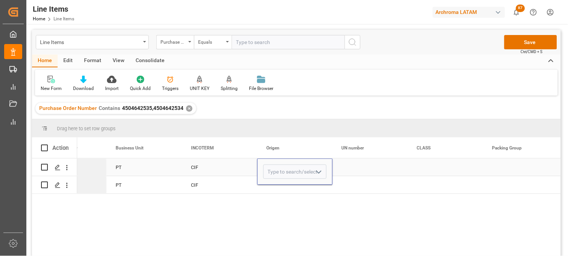
click at [286, 166] on input "Press SPACE to select this row." at bounding box center [294, 171] width 63 height 14
click at [277, 191] on div "BRASIL" at bounding box center [294, 193] width 62 height 26
type input "BRASIL"
click at [274, 187] on div "Press SPACE to select this row." at bounding box center [294, 184] width 75 height 17
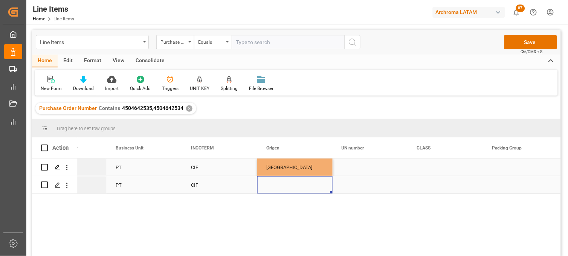
click at [274, 187] on div "Press SPACE to select this row." at bounding box center [294, 184] width 75 height 17
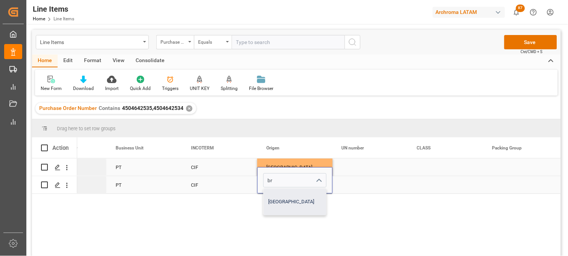
click at [279, 204] on div "BRASIL" at bounding box center [294, 202] width 62 height 26
type input "BRASIL"
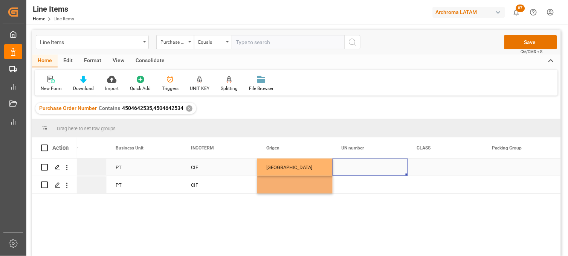
click at [355, 170] on div "Press SPACE to select this row." at bounding box center [369, 166] width 75 height 17
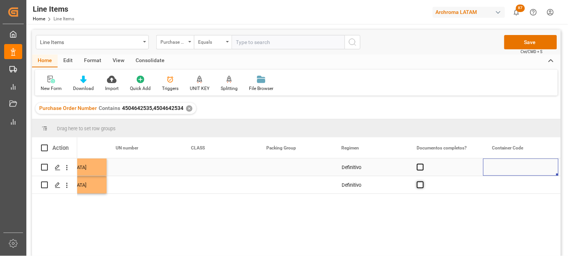
drag, startPoint x: 418, startPoint y: 168, endPoint x: 418, endPoint y: 184, distance: 15.8
click at [419, 169] on span "Press SPACE to select this row." at bounding box center [420, 167] width 7 height 7
click at [422, 164] on input "Press SPACE to select this row." at bounding box center [422, 164] width 0 height 0
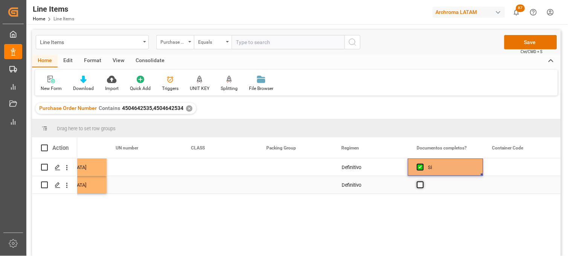
click at [418, 186] on span "Press SPACE to select this row." at bounding box center [420, 184] width 7 height 7
click at [422, 181] on input "Press SPACE to select this row." at bounding box center [422, 181] width 0 height 0
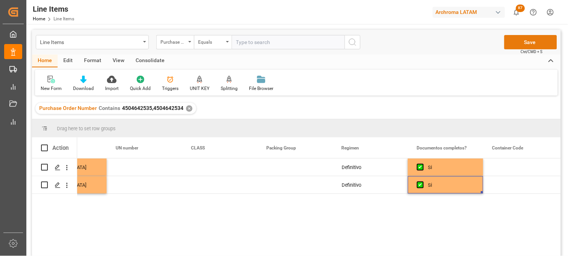
click at [522, 43] on button "Save" at bounding box center [530, 42] width 53 height 14
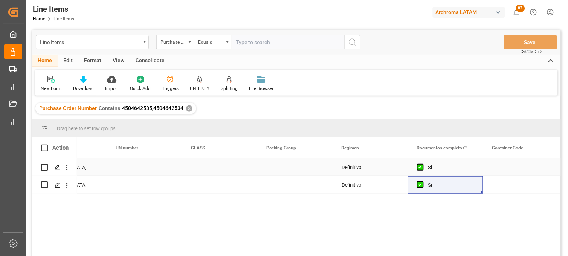
click at [195, 170] on div "Press SPACE to select this row." at bounding box center [219, 166] width 75 height 17
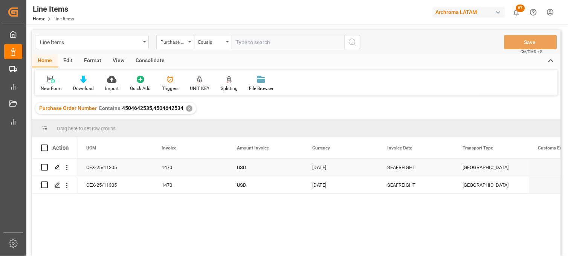
scroll to position [0, 1355]
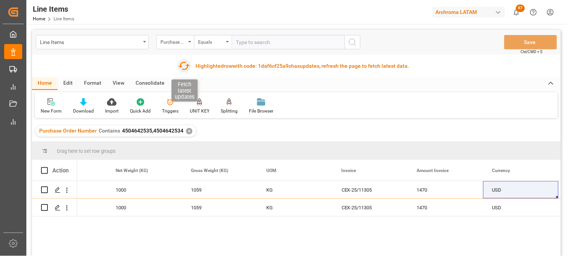
click at [187, 67] on icon "button" at bounding box center [183, 66] width 11 height 8
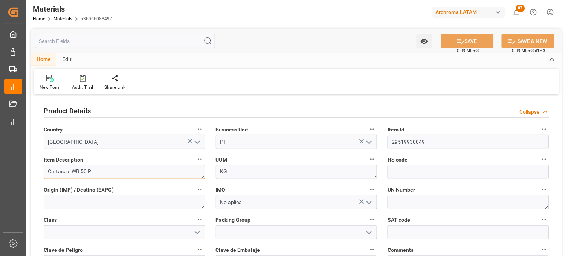
click at [51, 167] on textarea "Cartaseal WB 50 P" at bounding box center [124, 172] width 161 height 14
drag, startPoint x: 48, startPoint y: 170, endPoint x: 42, endPoint y: 171, distance: 6.1
click at [42, 171] on div "Item Description Cartaseal WB 50 P" at bounding box center [124, 167] width 172 height 30
drag, startPoint x: 121, startPoint y: 174, endPoint x: 127, endPoint y: 174, distance: 6.0
click at [127, 174] on textarea "Cartaseal WB 50 P" at bounding box center [124, 172] width 161 height 14
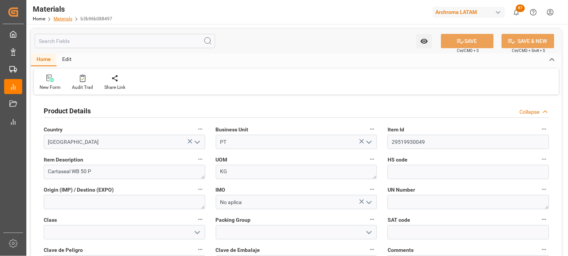
click at [62, 17] on link "Materials" at bounding box center [62, 18] width 19 height 5
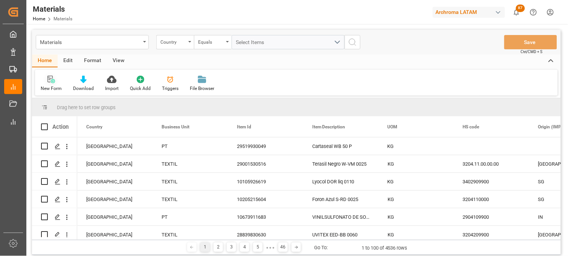
click at [55, 84] on div "New Form" at bounding box center [51, 83] width 32 height 17
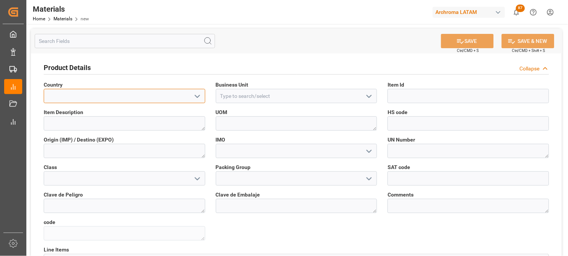
click at [125, 100] on input at bounding box center [124, 96] width 161 height 14
click at [193, 96] on icon "open menu" at bounding box center [197, 96] width 9 height 9
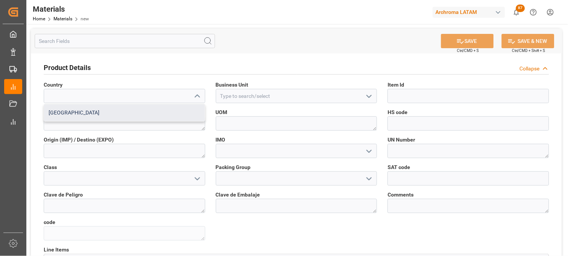
click at [147, 111] on div "Mexico" at bounding box center [124, 112] width 161 height 17
type input "Mexico"
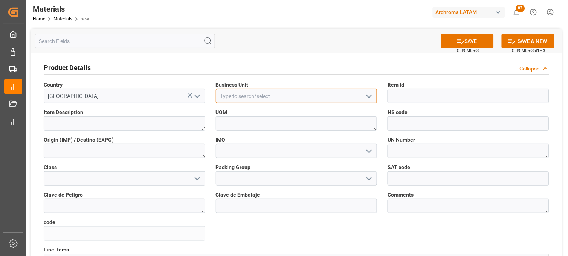
click at [249, 94] on input at bounding box center [296, 96] width 161 height 14
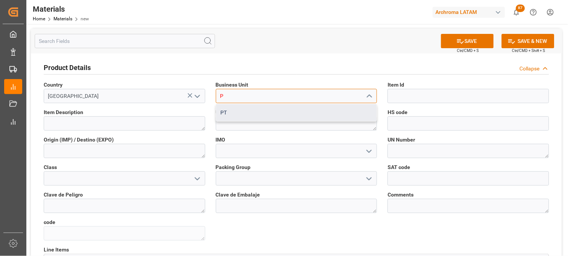
click at [247, 106] on div "PT" at bounding box center [296, 112] width 161 height 17
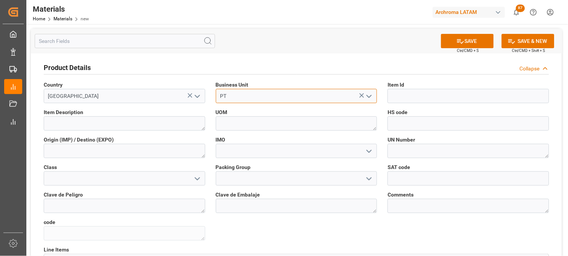
type input "PT"
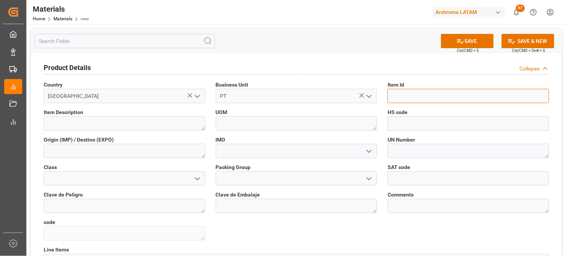
click at [394, 94] on input at bounding box center [467, 96] width 161 height 14
paste input "28526730049"
type input "28526730049"
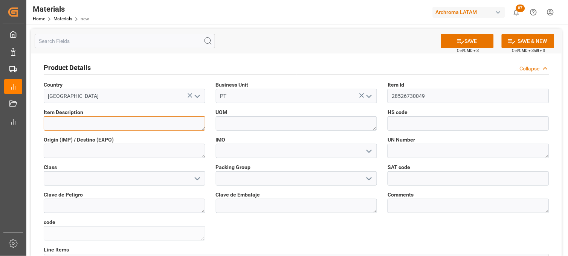
click at [102, 125] on textarea at bounding box center [124, 123] width 161 height 14
paste textarea "Cartaseal WB 25 P liq"
type textarea "Cartaseal WB 25 P liq"
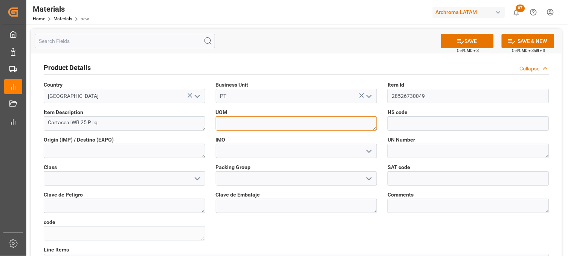
click at [251, 123] on textarea at bounding box center [296, 123] width 161 height 14
type textarea "KG"
click at [371, 152] on icon "open menu" at bounding box center [368, 151] width 9 height 9
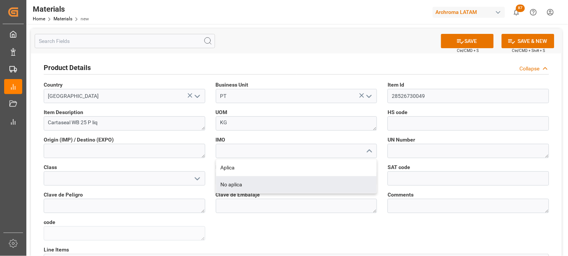
click at [321, 185] on div "No aplica" at bounding box center [296, 184] width 161 height 17
type input "No aplica"
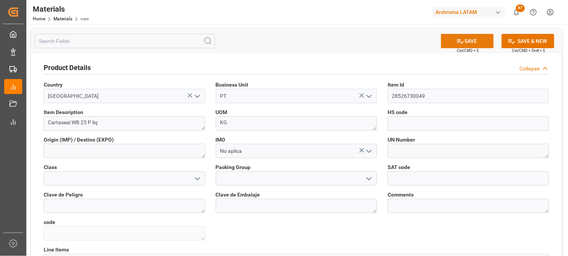
click at [467, 43] on button "SAVE" at bounding box center [467, 41] width 53 height 14
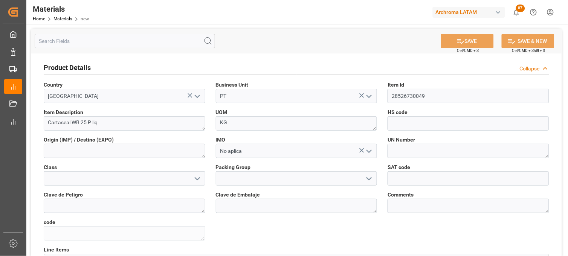
type textarea "Cartaseal WB 25 P liq"
type textarea "8754bec9673e"
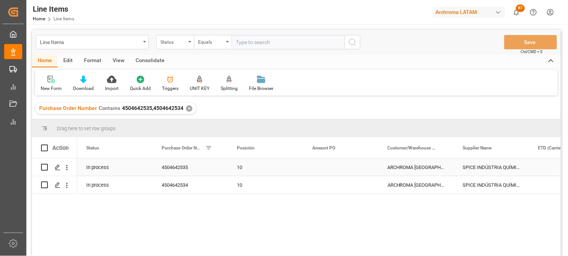
click at [326, 166] on div "Press SPACE to select this row." at bounding box center [340, 166] width 75 height 17
click at [329, 164] on div "Press SPACE to select this row." at bounding box center [340, 166] width 75 height 17
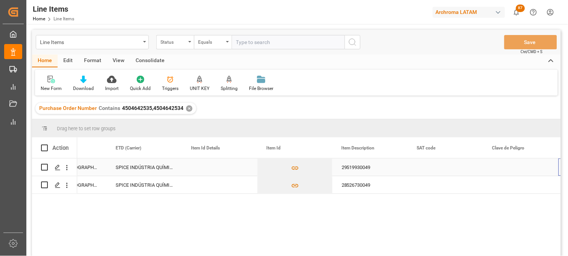
scroll to position [0, 422]
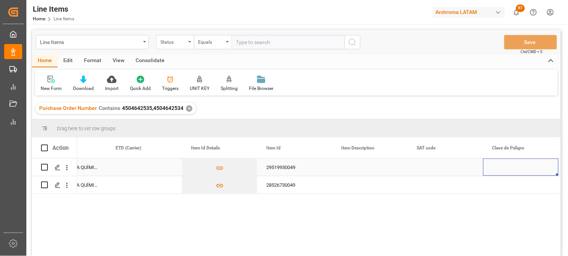
click at [155, 168] on div "Press SPACE to select this row." at bounding box center [144, 166] width 75 height 17
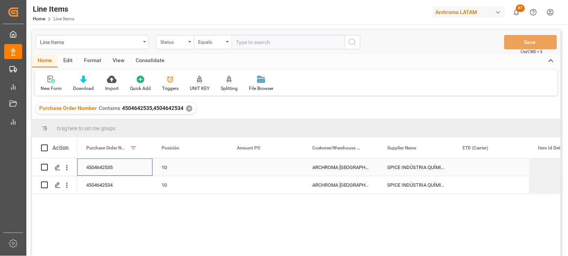
scroll to position [0, 0]
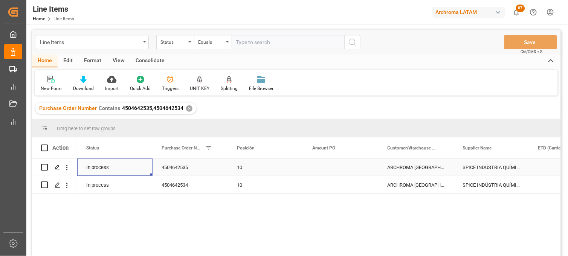
click at [101, 163] on div "In process" at bounding box center [114, 166] width 75 height 17
click at [132, 170] on icon "Press SPACE to select this row." at bounding box center [135, 171] width 8 height 8
click at [138, 172] on button "Select" at bounding box center [114, 171] width 63 height 14
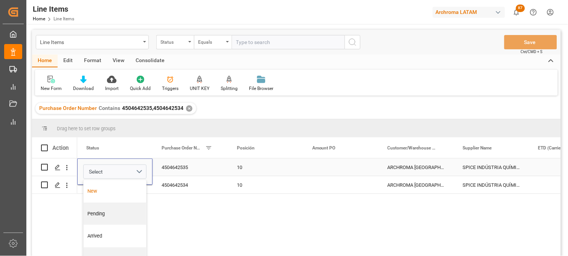
click at [103, 189] on div "New" at bounding box center [115, 191] width 55 height 8
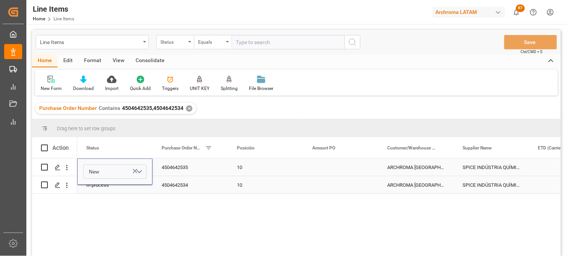
click at [114, 189] on div "In process" at bounding box center [114, 184] width 75 height 17
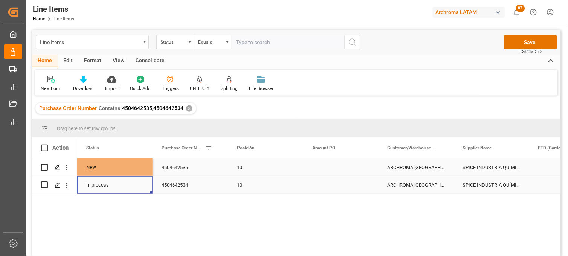
click at [114, 189] on div "In process" at bounding box center [114, 184] width 75 height 17
click at [131, 179] on icon "Press SPACE to select this row." at bounding box center [135, 180] width 8 height 8
click at [140, 179] on button "Select" at bounding box center [114, 180] width 63 height 14
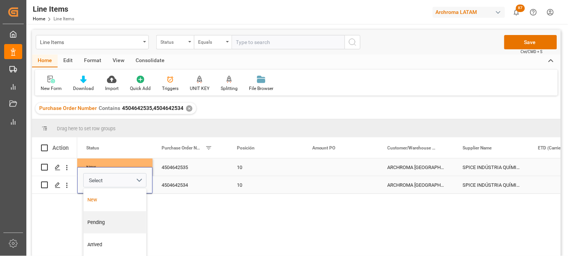
click at [103, 196] on div "New" at bounding box center [115, 200] width 55 height 8
drag, startPoint x: 172, startPoint y: 184, endPoint x: 358, endPoint y: 138, distance: 191.7
click at [173, 184] on div "4504642534" at bounding box center [189, 184] width 75 height 17
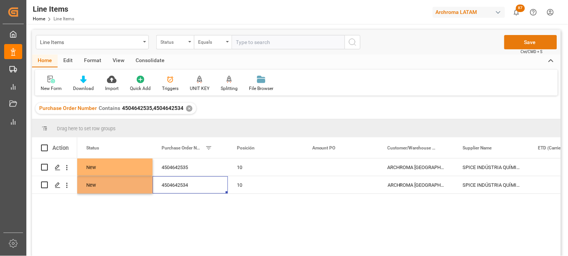
click at [516, 46] on button "Save" at bounding box center [530, 42] width 53 height 14
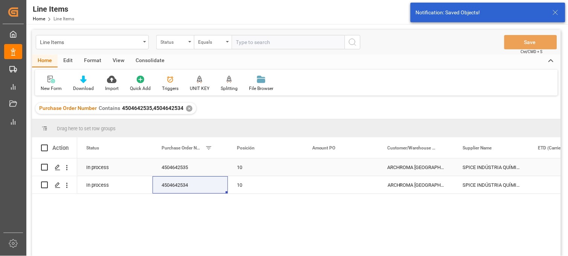
click at [413, 167] on div "ARCHROMA [GEOGRAPHIC_DATA] S DE RL DE CV ([GEOGRAPHIC_DATA][PERSON_NAME])" at bounding box center [415, 166] width 75 height 17
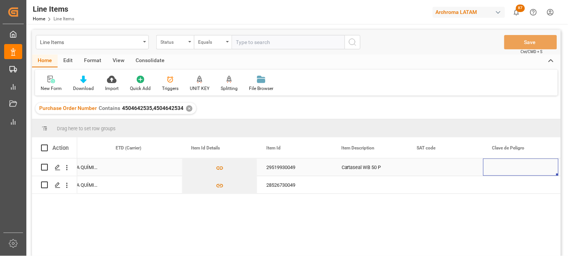
click at [360, 168] on div "Cartaseal WB 50 P" at bounding box center [369, 166] width 75 height 17
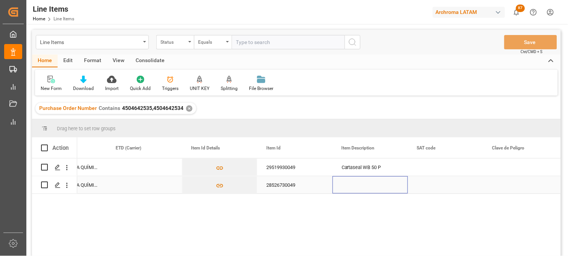
click at [356, 183] on div "Press SPACE to select this row." at bounding box center [369, 184] width 75 height 17
click at [297, 186] on div "28526730049" at bounding box center [294, 184] width 75 height 17
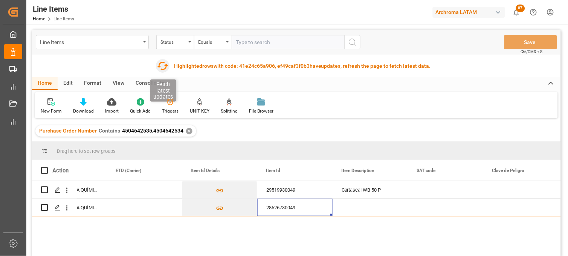
click at [162, 67] on icon "button" at bounding box center [163, 66] width 12 height 12
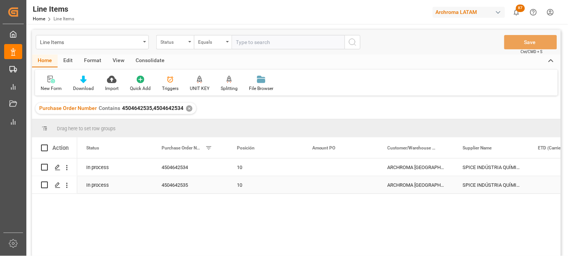
click at [114, 184] on div "In process" at bounding box center [114, 184] width 75 height 17
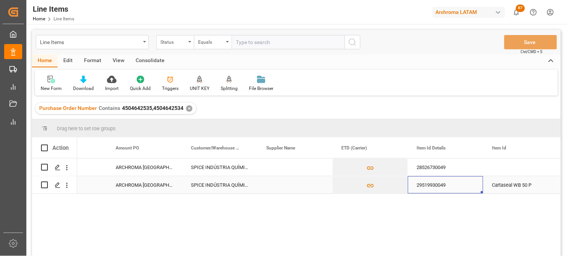
scroll to position [0, 272]
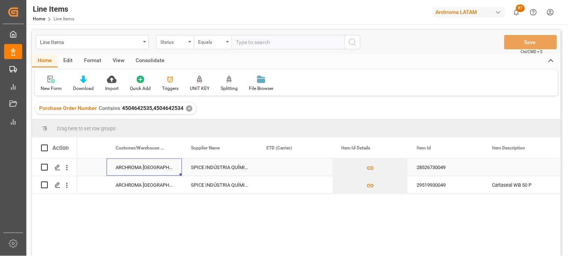
click at [120, 168] on div "ARCHROMA [GEOGRAPHIC_DATA] S DE RL DE CV ([GEOGRAPHIC_DATA][PERSON_NAME])" at bounding box center [144, 166] width 75 height 17
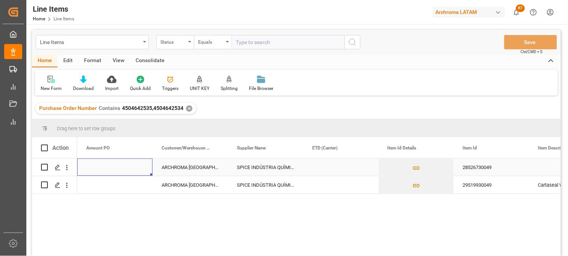
scroll to position [0, 0]
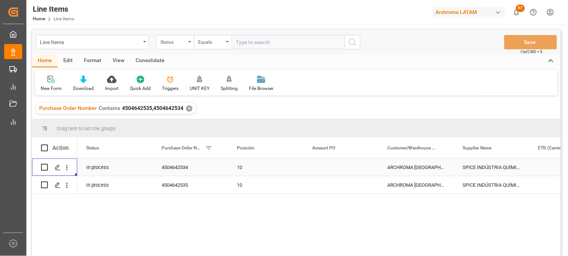
click at [112, 168] on div "In process" at bounding box center [114, 166] width 75 height 17
click at [135, 173] on icon "Press SPACE to select this row." at bounding box center [135, 171] width 8 height 8
drag, startPoint x: 140, startPoint y: 172, endPoint x: 122, endPoint y: 179, distance: 19.2
click at [140, 172] on button "Select" at bounding box center [114, 171] width 63 height 14
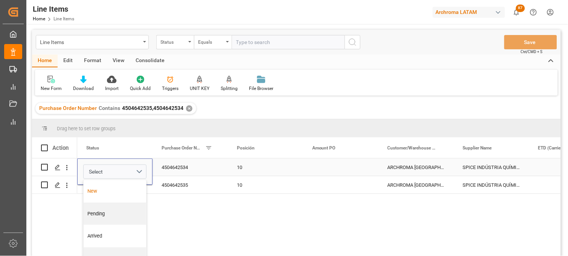
click at [113, 193] on div "New" at bounding box center [115, 191] width 55 height 8
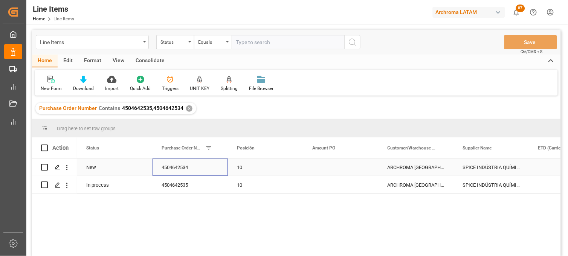
drag, startPoint x: 167, startPoint y: 167, endPoint x: 341, endPoint y: 142, distance: 175.7
click at [177, 168] on div "4504642534" at bounding box center [189, 166] width 75 height 17
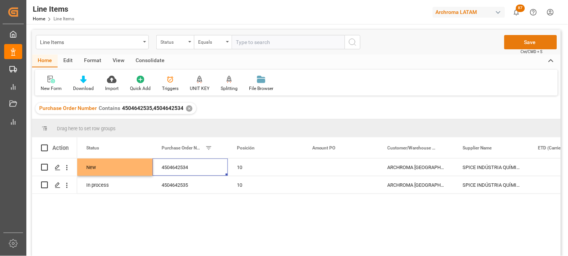
click at [512, 41] on button "Save" at bounding box center [530, 42] width 53 height 14
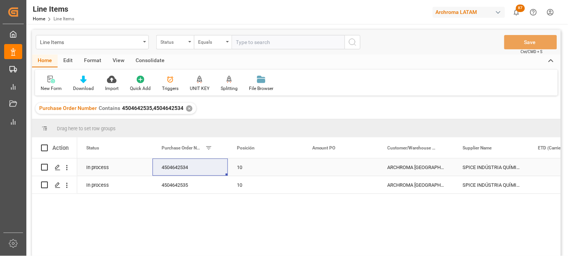
click at [385, 169] on div "ARCHROMA [GEOGRAPHIC_DATA] S DE RL DE CV ([GEOGRAPHIC_DATA][PERSON_NAME])" at bounding box center [415, 166] width 75 height 17
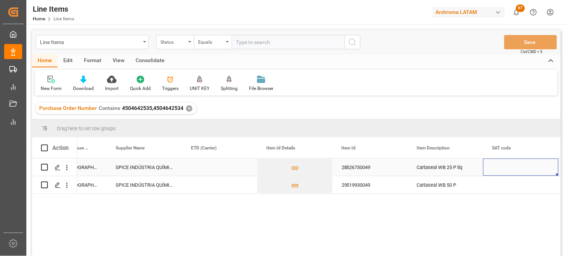
scroll to position [0, 422]
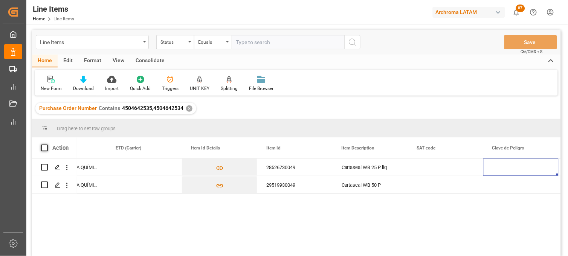
click at [44, 149] on span at bounding box center [44, 148] width 7 height 7
click at [47, 145] on input "checkbox" at bounding box center [47, 145] width 0 height 0
checkbox input "true"
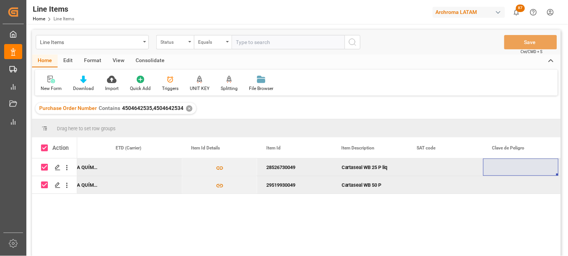
click at [141, 61] on div "Consolidate" at bounding box center [150, 61] width 40 height 13
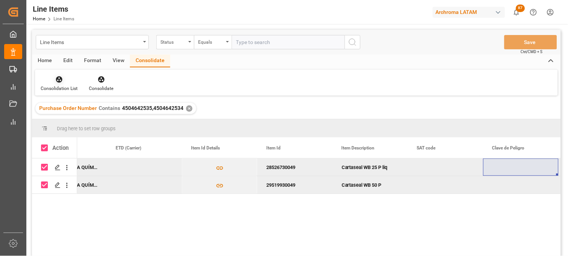
click at [61, 85] on div "Consolidation List" at bounding box center [59, 88] width 37 height 7
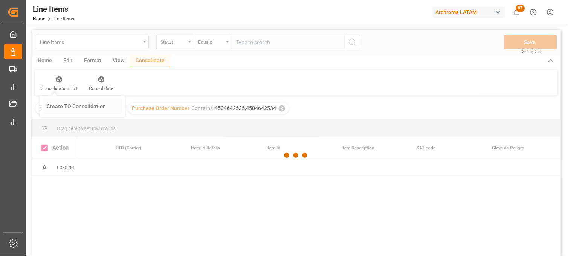
click at [58, 108] on div "Line Items Status Equals Save Ctrl/CMD + S Home Edit Format View Consolidate Co…" at bounding box center [296, 153] width 528 height 246
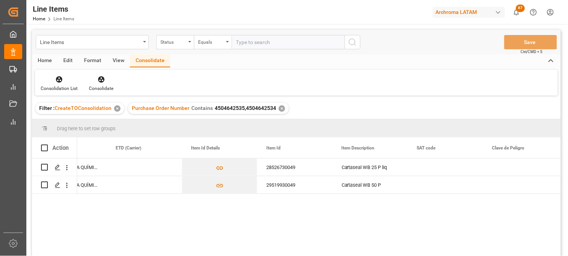
drag, startPoint x: 45, startPoint y: 149, endPoint x: 50, endPoint y: 130, distance: 19.2
click at [46, 148] on span at bounding box center [44, 148] width 7 height 7
click at [47, 145] on input "checkbox" at bounding box center [47, 145] width 0 height 0
checkbox input "true"
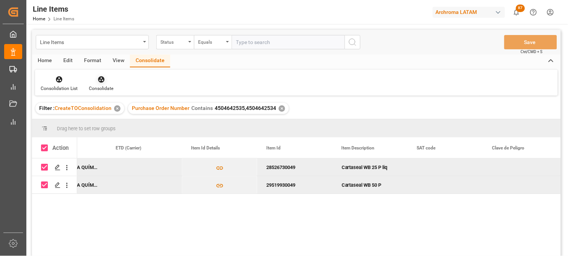
click at [110, 84] on div "Consolidate" at bounding box center [101, 83] width 36 height 17
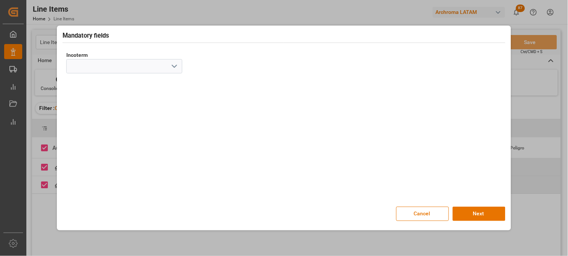
click at [172, 66] on polyline "open menu" at bounding box center [174, 66] width 5 height 2
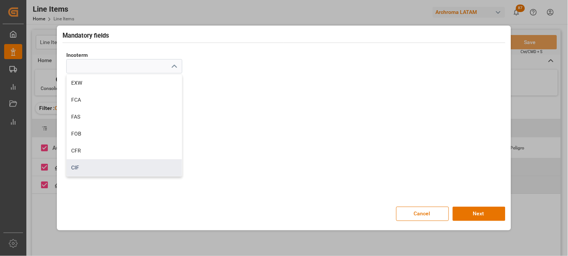
click at [93, 167] on div "CIF" at bounding box center [124, 167] width 115 height 17
type input "CIF"
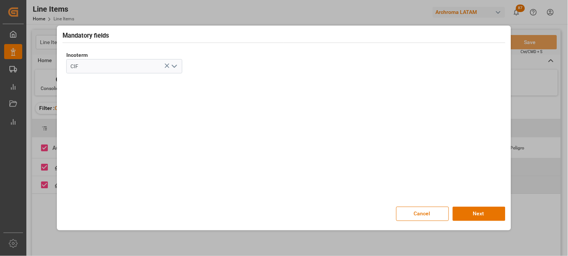
drag, startPoint x: 504, startPoint y: 115, endPoint x: 479, endPoint y: 109, distance: 25.5
click at [504, 115] on div "Incoterm CIF" at bounding box center [283, 124] width 443 height 158
click at [473, 212] on button "Next" at bounding box center [478, 214] width 53 height 14
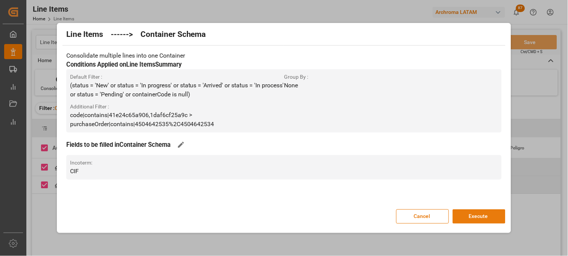
click at [482, 213] on button "Execute" at bounding box center [478, 216] width 53 height 14
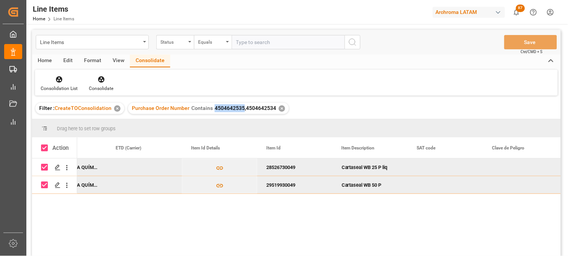
drag, startPoint x: 242, startPoint y: 108, endPoint x: 213, endPoint y: 109, distance: 29.0
click at [215, 109] on span "4504642535,4504642534" at bounding box center [245, 108] width 61 height 6
copy span "4504642535"
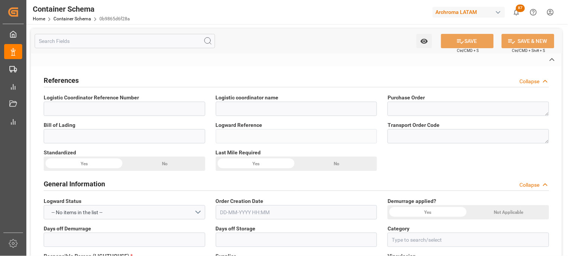
type textarea "4504642534,4504642535"
type input "0b9865d6f28a"
type input "SPICE INDÚSTRIA QUÍMICA LTDA."
type input "Pending"
type input "[GEOGRAPHIC_DATA]"
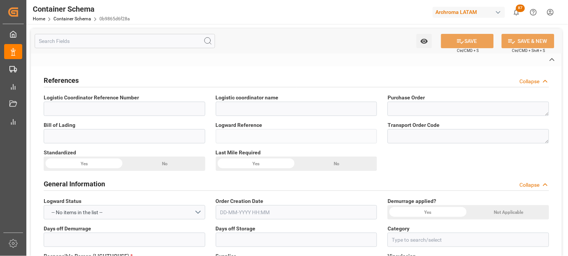
type input "PT"
type textarea "IBC"
type input "2 IBC"
type input "ARCHROMA [GEOGRAPHIC_DATA] S DE RL DE CV ([GEOGRAPHIC_DATA][PERSON_NAME])"
type textarea "[GEOGRAPHIC_DATA][PERSON_NAME], [GEOGRAPHIC_DATA], [STREET_ADDRESS][PERSON_NAME…"
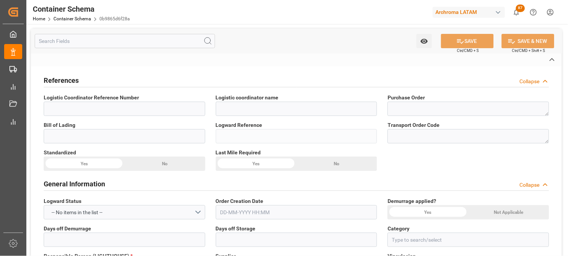
type input "CIF"
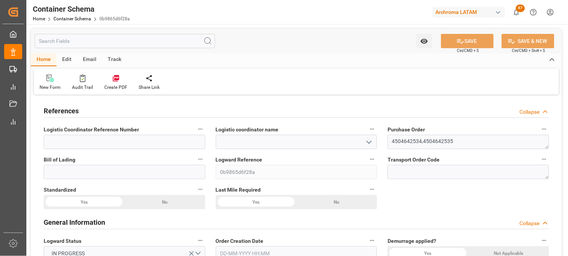
type input "0"
type input "2"
type input "2000"
type input "2118"
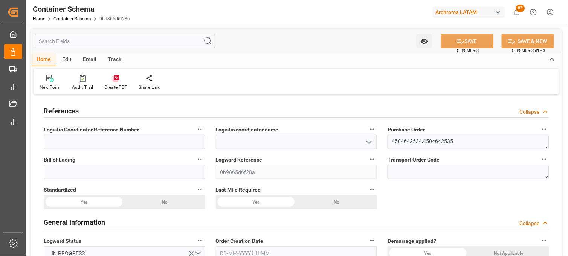
click at [367, 141] on polyline "open menu" at bounding box center [369, 142] width 5 height 2
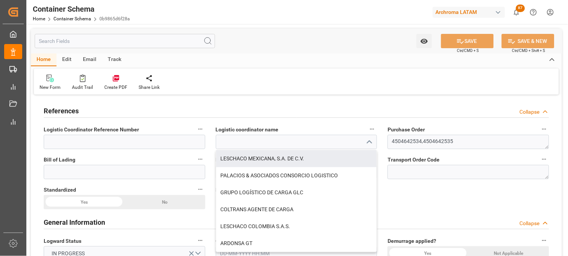
click at [324, 157] on div "LESCHACO MEXICANA, S.A. DE C.V." at bounding box center [296, 158] width 161 height 17
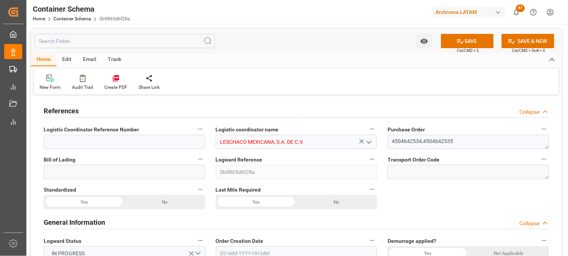
type input "LESCHACO MEXICANA, S.A. DE C.V."
click at [111, 167] on input at bounding box center [124, 172] width 161 height 14
paste input "SSZVER5185414V"
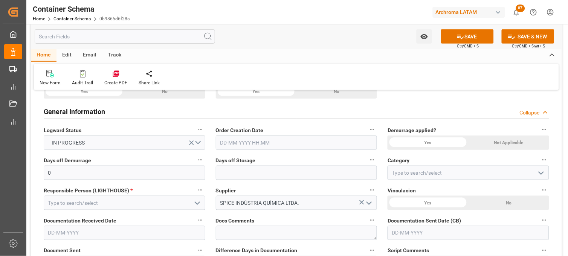
scroll to position [125, 0]
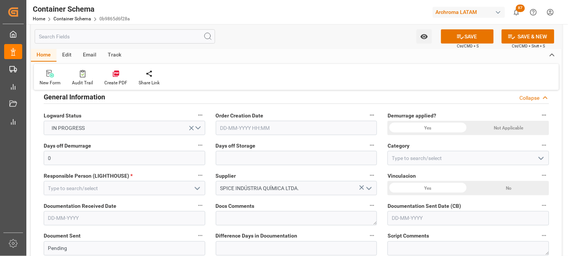
type input "SSZVER5185414V"
click at [238, 127] on input "text" at bounding box center [296, 128] width 161 height 14
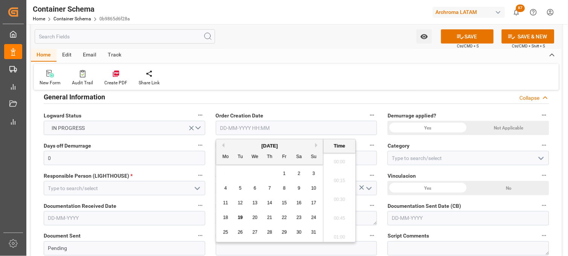
scroll to position [868, 0]
click at [224, 175] on div "28 29 30 31 1 2 3" at bounding box center [269, 173] width 103 height 15
click at [242, 217] on span "19" at bounding box center [239, 217] width 5 height 5
click at [335, 179] on li "11:45" at bounding box center [339, 178] width 32 height 19
type input "[DATE] 11:45"
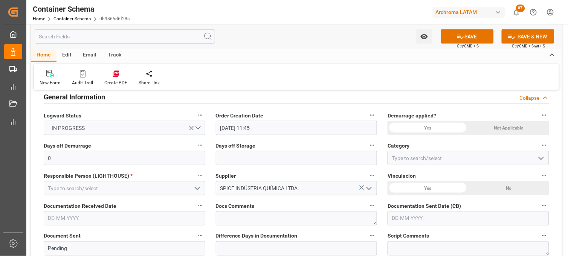
click at [205, 84] on div "Not Applicable" at bounding box center [164, 77] width 81 height 14
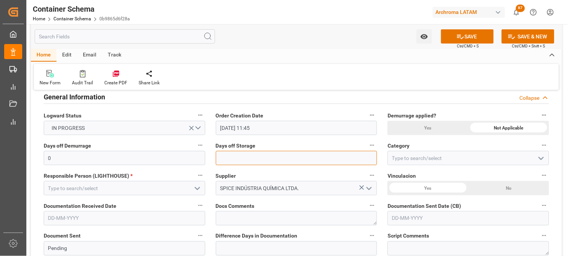
click at [251, 155] on input "text" at bounding box center [296, 158] width 161 height 14
type input "7"
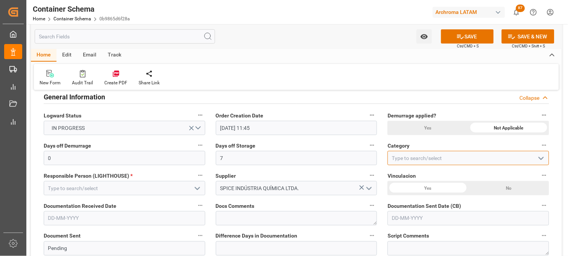
click at [406, 158] on input at bounding box center [467, 158] width 161 height 14
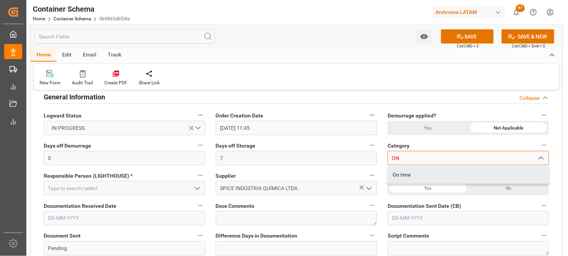
click at [406, 174] on div "On time" at bounding box center [468, 174] width 161 height 17
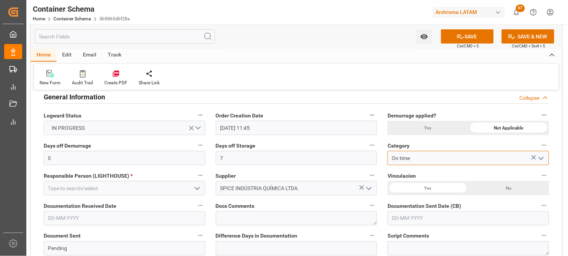
type input "On time"
click at [198, 187] on polyline "open menu" at bounding box center [197, 188] width 5 height 2
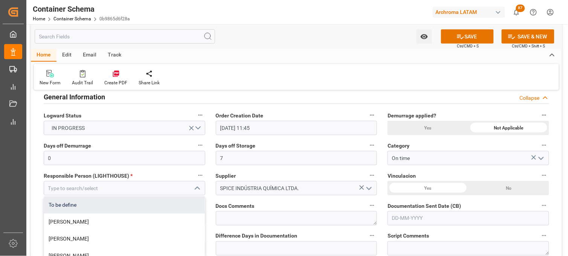
click at [166, 203] on div "To be define" at bounding box center [124, 204] width 161 height 17
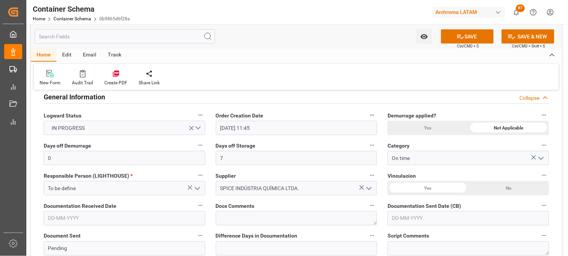
click at [198, 186] on icon "open menu" at bounding box center [197, 188] width 9 height 9
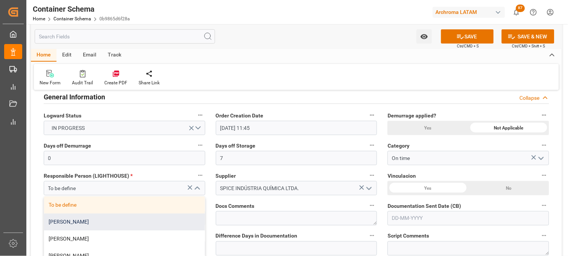
click at [157, 221] on div "[PERSON_NAME]" at bounding box center [124, 221] width 161 height 17
type input "[PERSON_NAME]"
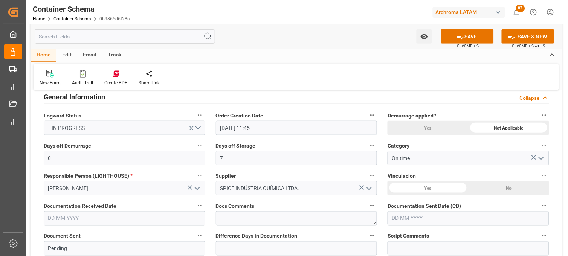
click at [205, 84] on div "No" at bounding box center [164, 77] width 81 height 14
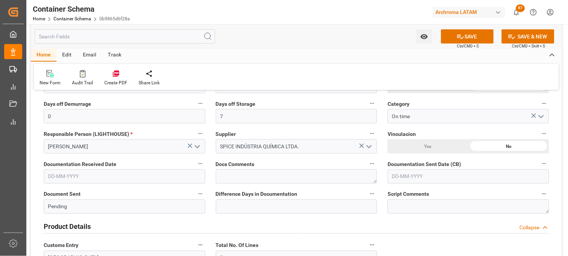
click at [124, 42] on div "Yes" at bounding box center [84, 35] width 81 height 14
click at [107, 175] on input "text" at bounding box center [124, 176] width 161 height 14
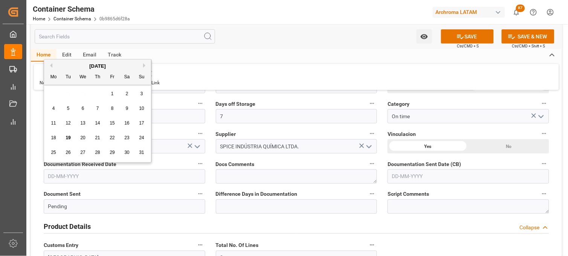
click at [51, 94] on div "28 29 30 31 1 2 3" at bounding box center [97, 94] width 103 height 15
click at [67, 138] on span "19" at bounding box center [67, 137] width 5 height 5
type input "[DATE]"
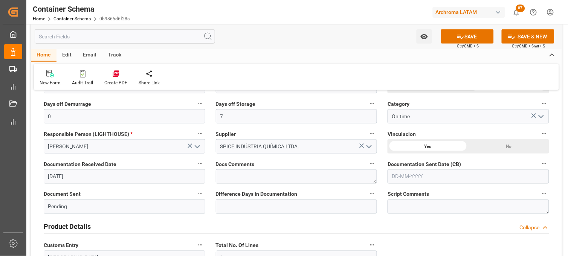
click at [401, 174] on input "text" at bounding box center [467, 176] width 161 height 14
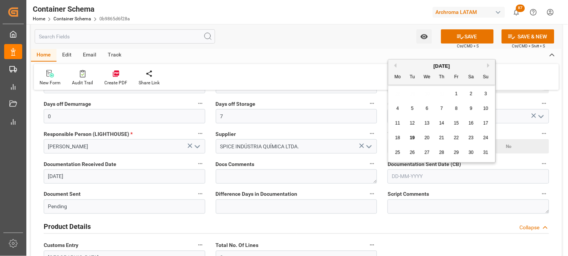
click at [397, 88] on div "28 29 30 31 1 2 3" at bounding box center [441, 94] width 103 height 15
click at [411, 140] on span "19" at bounding box center [411, 137] width 5 height 5
type input "[DATE]"
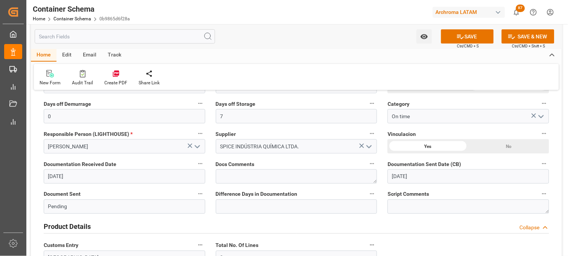
click at [57, 176] on input "[DATE]" at bounding box center [124, 176] width 161 height 14
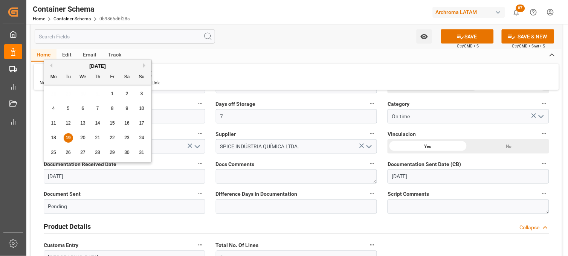
click at [114, 124] on span "15" at bounding box center [112, 122] width 5 height 5
type input "[DATE]"
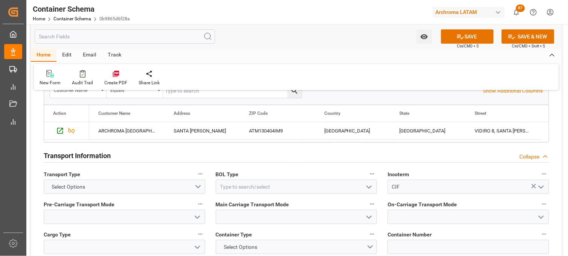
scroll to position [627, 0]
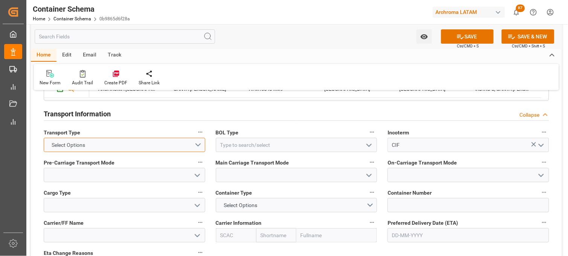
click at [199, 144] on button "Select Options" at bounding box center [124, 145] width 161 height 14
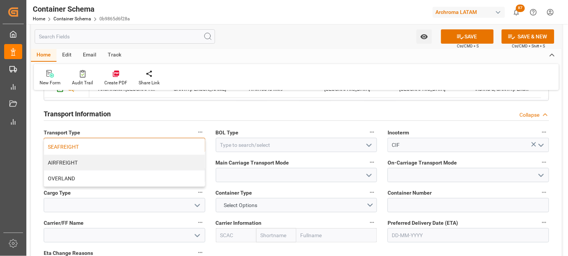
click at [162, 145] on div "SEAFREIGHT" at bounding box center [124, 147] width 161 height 16
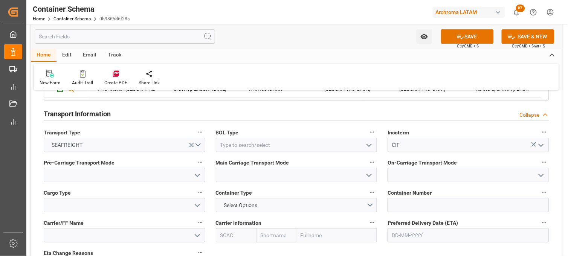
click at [369, 145] on icon "open menu" at bounding box center [368, 145] width 9 height 9
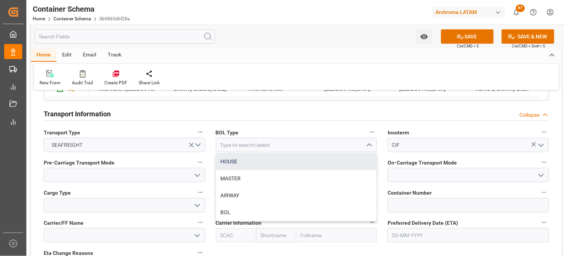
click at [241, 162] on div "HOUSE" at bounding box center [296, 161] width 161 height 17
type input "HOUSE"
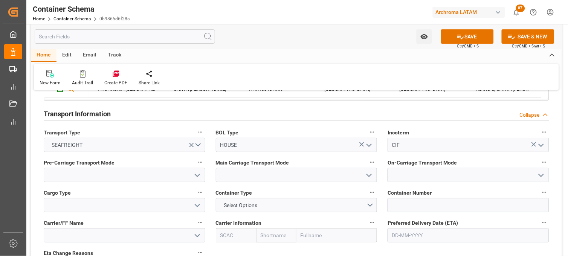
click at [196, 175] on polyline "open menu" at bounding box center [197, 175] width 5 height 2
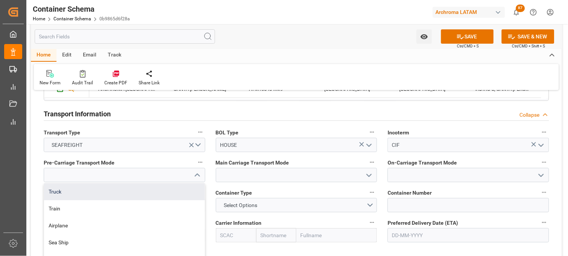
click at [183, 187] on div "Truck" at bounding box center [124, 191] width 161 height 17
type input "Truck"
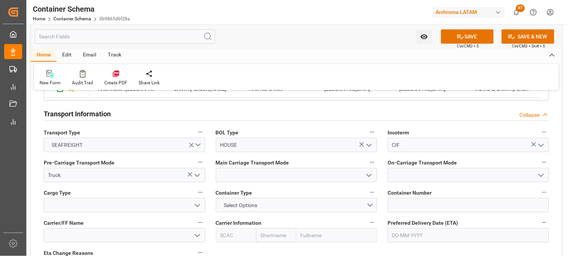
click at [369, 175] on icon "open menu" at bounding box center [368, 175] width 9 height 9
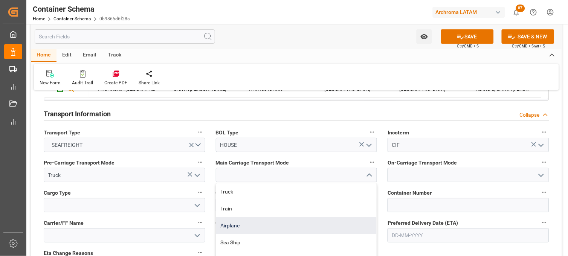
scroll to position [669, 0]
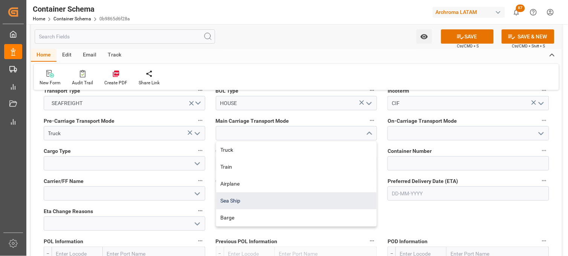
click at [243, 198] on div "Sea Ship" at bounding box center [296, 200] width 161 height 17
type input "Sea Ship"
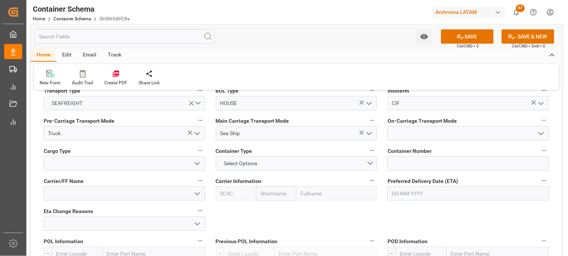
click at [544, 133] on icon "open menu" at bounding box center [540, 133] width 9 height 9
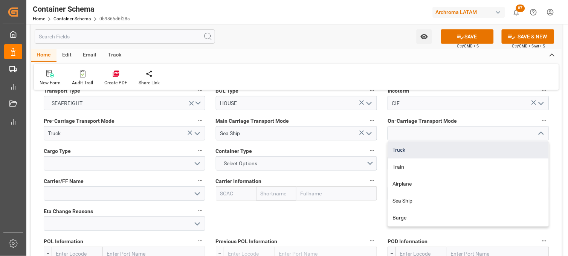
click at [412, 148] on div "Truck" at bounding box center [468, 150] width 161 height 17
type input "Truck"
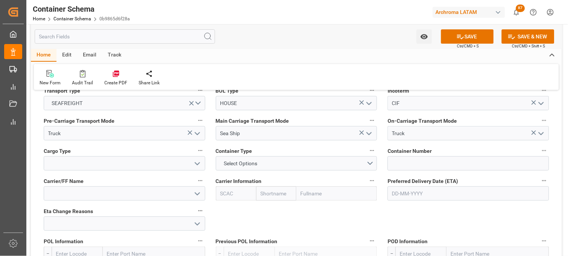
click at [192, 164] on button "open menu" at bounding box center [196, 164] width 11 height 12
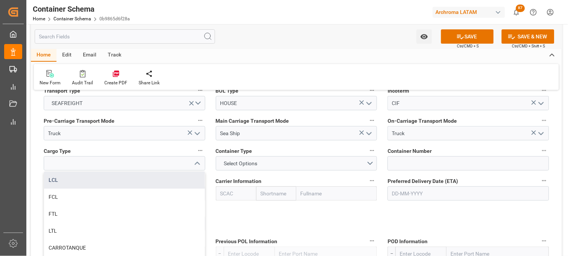
click at [149, 183] on div "LCL" at bounding box center [124, 180] width 161 height 17
type input "LCL"
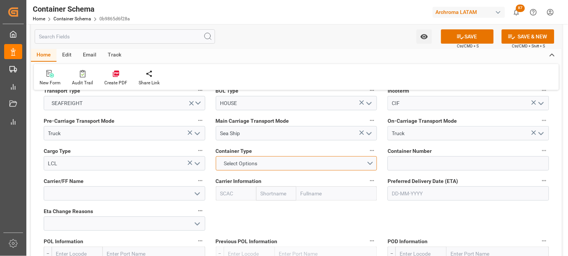
click at [371, 161] on button "Select Options" at bounding box center [296, 163] width 161 height 14
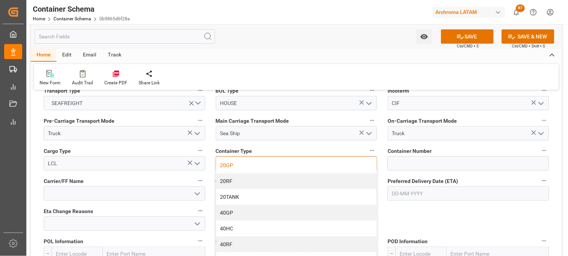
click at [278, 161] on div "20GP" at bounding box center [296, 165] width 161 height 16
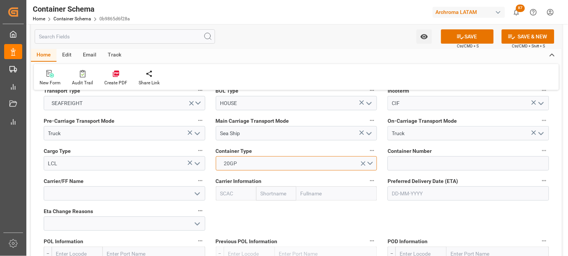
click at [375, 162] on button "20GP" at bounding box center [296, 163] width 161 height 14
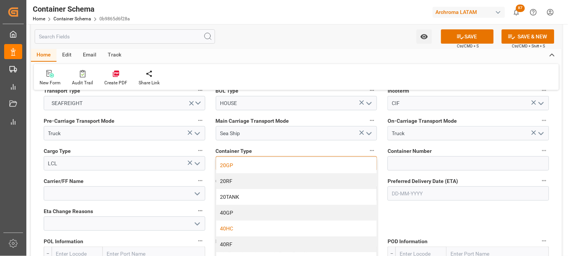
click at [276, 229] on div "40HC" at bounding box center [296, 229] width 161 height 16
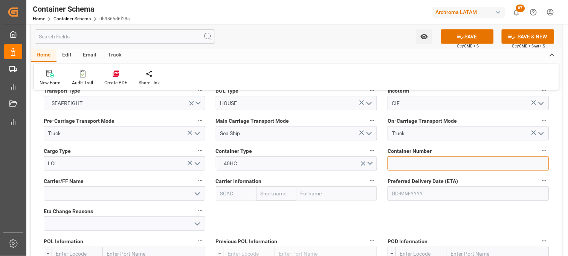
click at [403, 163] on input at bounding box center [467, 163] width 161 height 14
paste input "FANU 3879380"
click at [405, 162] on input "FANU 3879380" at bounding box center [467, 163] width 161 height 14
type input "FANU3879380"
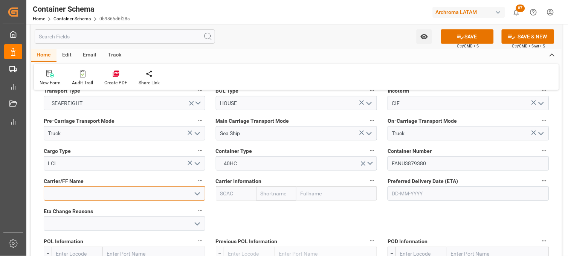
click at [172, 196] on input at bounding box center [124, 193] width 161 height 14
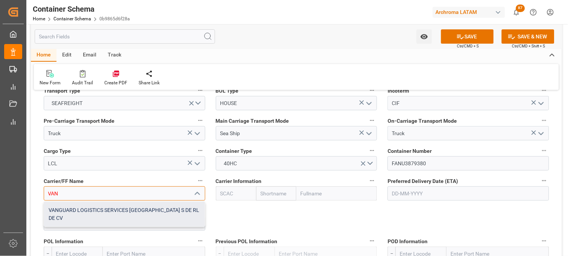
click at [163, 211] on div "VANGUARD LOGISTICS SERVICES [GEOGRAPHIC_DATA] S DE RL DE CV" at bounding box center [124, 214] width 161 height 25
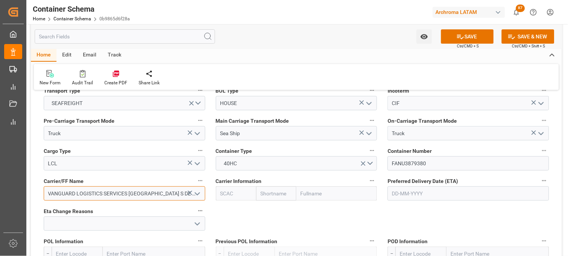
type input "VANGUARD LOGISTICS SERVICES [GEOGRAPHIC_DATA] S DE RL DE CV"
click at [270, 193] on input "text" at bounding box center [276, 193] width 40 height 14
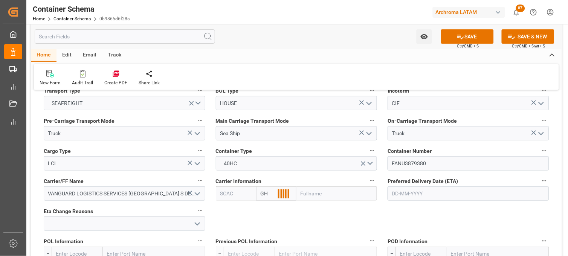
type input "G"
type input "HAPA"
click at [266, 213] on div "Hapag [PERSON_NAME]" at bounding box center [281, 214] width 50 height 25
type input "HLCU"
type input "Hapag [PERSON_NAME]"
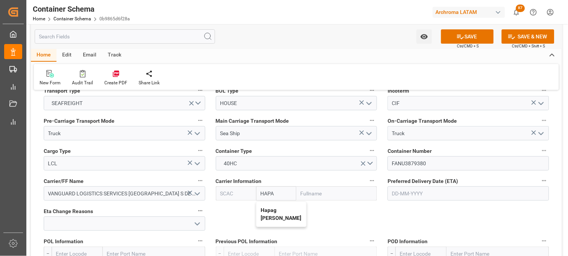
type input "Hapag [PERSON_NAME] Aktiengesellschaft"
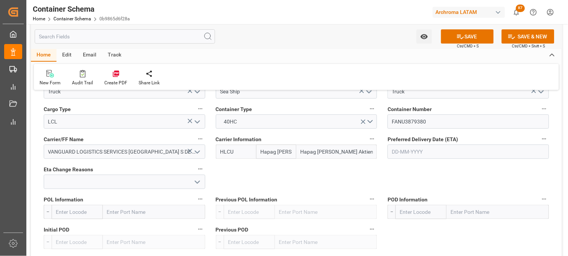
type input "Hapag [PERSON_NAME]"
click at [405, 147] on input "text" at bounding box center [467, 152] width 161 height 14
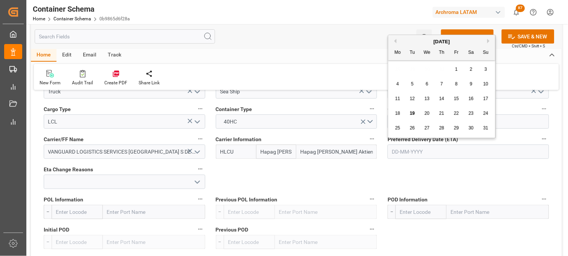
click at [391, 134] on div "25 26 27 28 29 30 31" at bounding box center [441, 128] width 103 height 15
click at [394, 151] on input "text" at bounding box center [467, 152] width 161 height 14
click at [396, 65] on div "28 29 30 31 1 2 3" at bounding box center [441, 69] width 103 height 15
click at [488, 39] on button "Next Month" at bounding box center [489, 41] width 5 height 5
click at [430, 70] on div "3" at bounding box center [426, 69] width 9 height 9
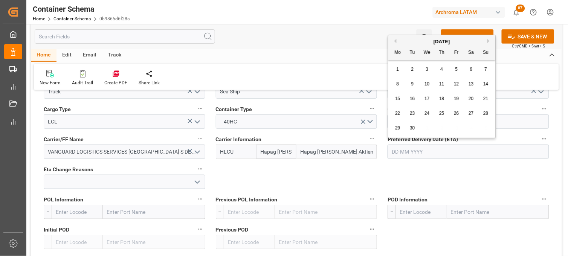
type input "[DATE]"
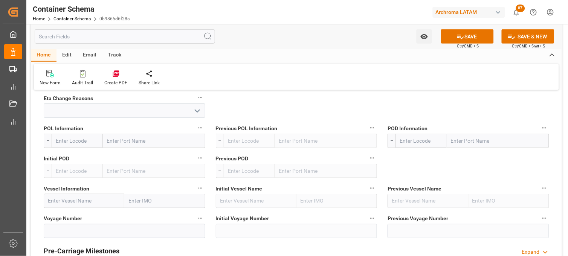
scroll to position [794, 0]
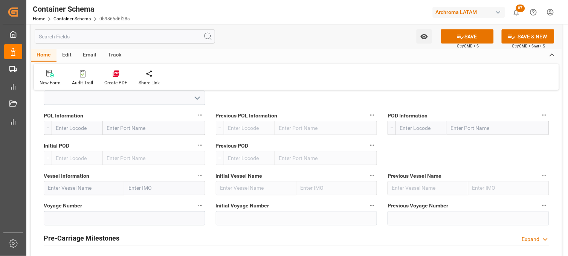
click at [126, 128] on input "text" at bounding box center [154, 128] width 102 height 14
type input "SANTOS"
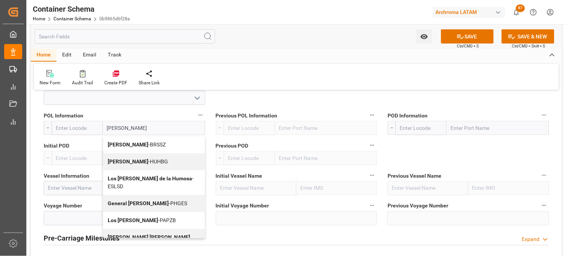
click at [118, 146] on b "[PERSON_NAME]" at bounding box center [128, 145] width 41 height 6
type input "BRSSZ"
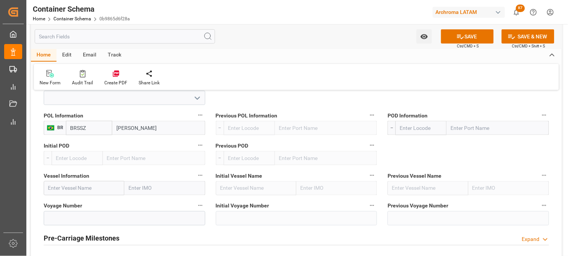
type input "[PERSON_NAME]"
click at [456, 127] on input "text" at bounding box center [497, 128] width 102 height 14
type input "VERAC"
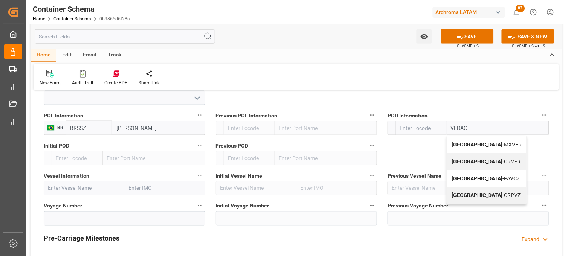
click at [461, 144] on b "[GEOGRAPHIC_DATA]" at bounding box center [476, 145] width 51 height 6
type input "MXVER"
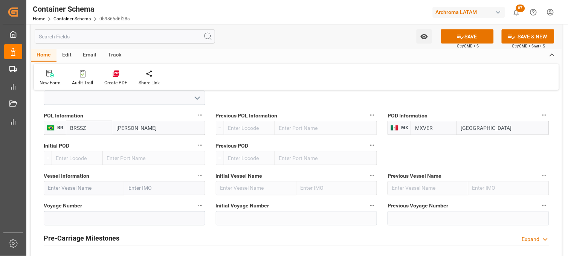
type input "[GEOGRAPHIC_DATA]"
click at [70, 186] on input "text" at bounding box center [84, 188] width 81 height 14
paste input "RDO ENDEAVOUR"
type input "RDO ENDEAVOUR"
click at [76, 205] on b "RDO ENDEAVOUR" at bounding box center [70, 205] width 42 height 6
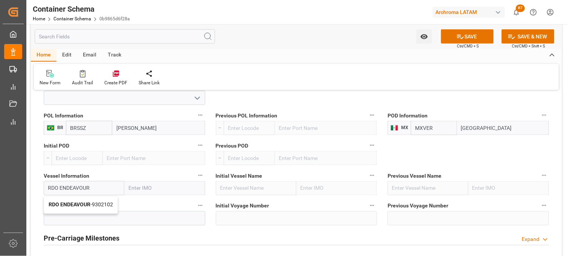
type input "9302102"
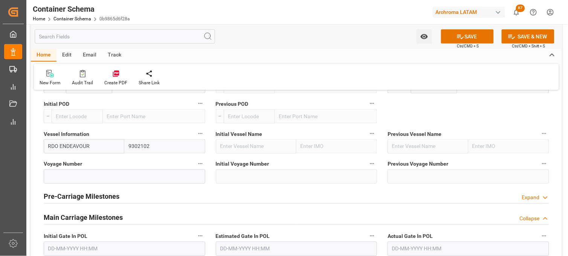
type input "RDO ENDEAVOUR"
click at [67, 175] on input at bounding box center [124, 176] width 161 height 14
paste input "2526N"
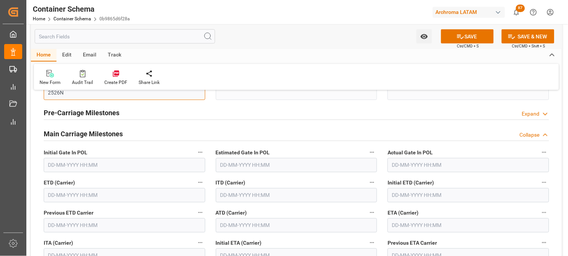
scroll to position [962, 0]
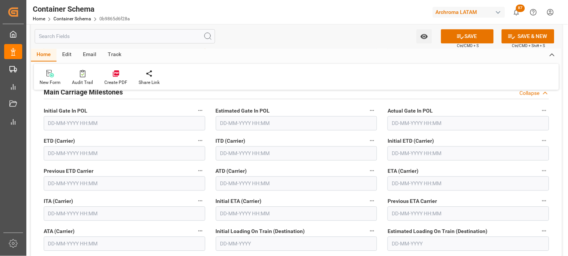
type input "2526N"
click at [403, 186] on input "text" at bounding box center [467, 184] width 161 height 14
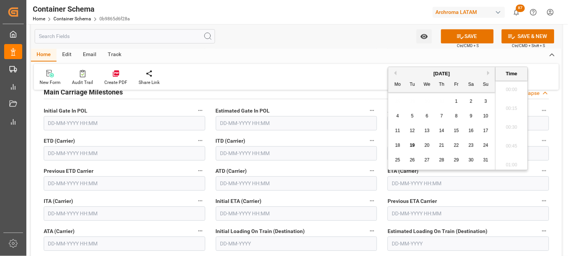
scroll to position [868, 0]
click at [490, 72] on button "Next Month" at bounding box center [489, 73] width 5 height 5
click at [430, 100] on div "3" at bounding box center [426, 101] width 9 height 9
type input "[DATE] 00:00"
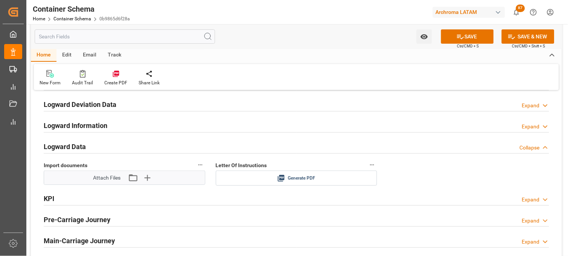
scroll to position [1232, 0]
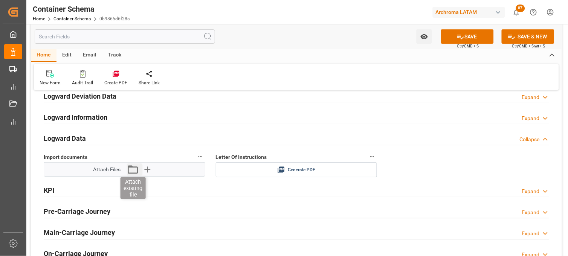
click at [132, 170] on icon "button" at bounding box center [133, 169] width 12 height 12
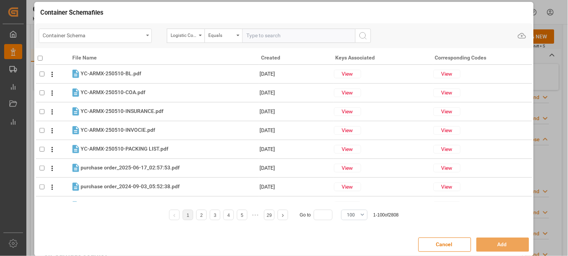
click at [138, 39] on div "Container Schema" at bounding box center [93, 34] width 100 height 9
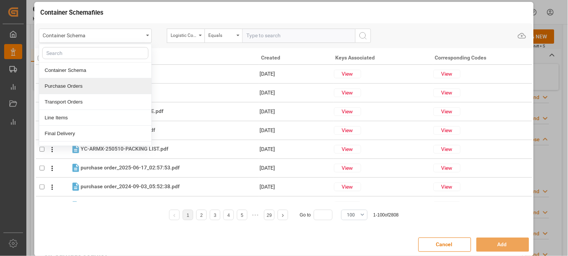
click at [73, 87] on div "Purchase Orders" at bounding box center [95, 86] width 112 height 16
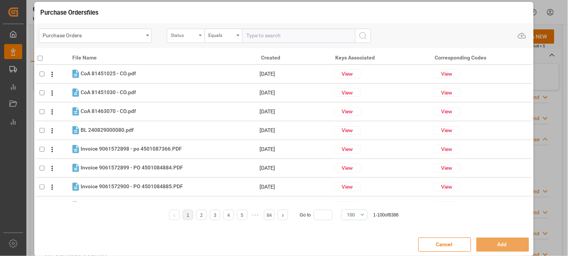
click at [199, 36] on div "Status" at bounding box center [186, 36] width 38 height 14
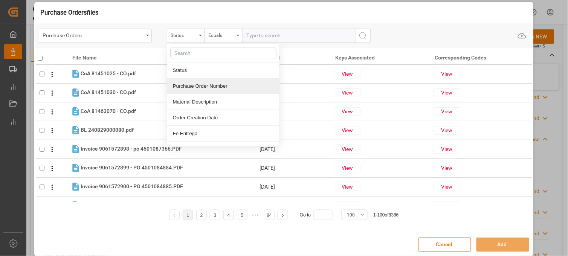
click at [195, 84] on div "Purchase Order Number" at bounding box center [223, 86] width 112 height 16
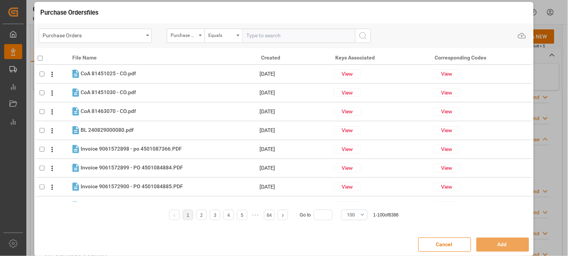
click at [250, 37] on input "text" at bounding box center [298, 36] width 113 height 14
paste input "4504642535"
type input "4504642535"
click at [364, 34] on icon "search button" at bounding box center [362, 35] width 9 height 9
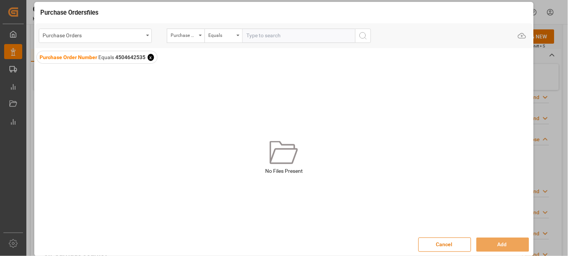
drag, startPoint x: 151, startPoint y: 57, endPoint x: 269, endPoint y: 38, distance: 120.3
click at [152, 57] on span "x" at bounding box center [151, 57] width 6 height 7
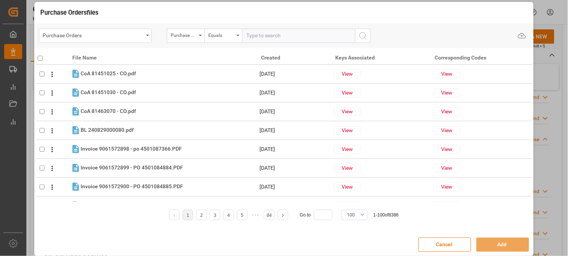
click at [258, 35] on input "text" at bounding box center [298, 36] width 113 height 14
paste input "4504642535"
type input "4504642534"
click at [367, 37] on icon "search button" at bounding box center [362, 35] width 9 height 9
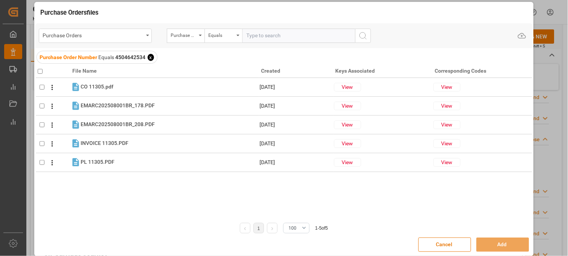
click at [38, 70] on input "checkbox" at bounding box center [40, 71] width 5 height 5
checkbox input "true"
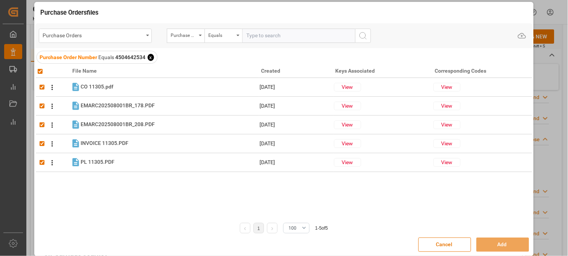
checkbox input "true"
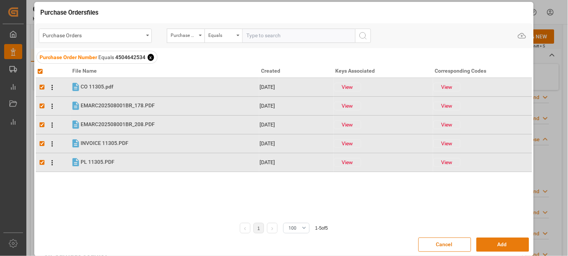
click at [484, 244] on button "Add" at bounding box center [502, 244] width 53 height 14
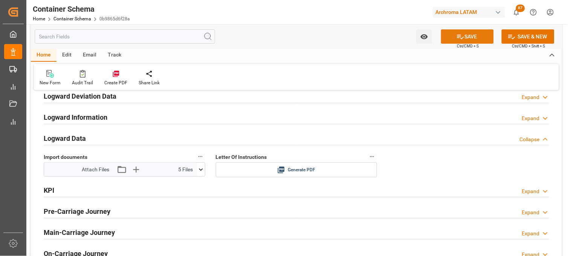
click at [471, 37] on button "SAVE" at bounding box center [467, 36] width 53 height 14
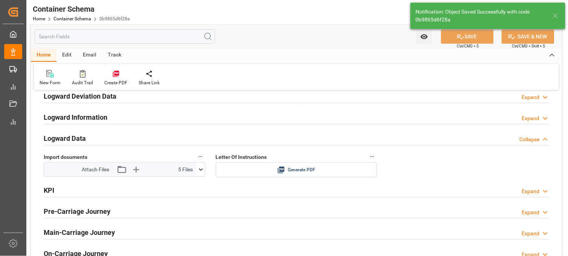
type input "Document Sent"
type input "MXVER"
type input "[GEOGRAPHIC_DATA]"
type input "RDO ENDEAVOUR"
type input "9302102"
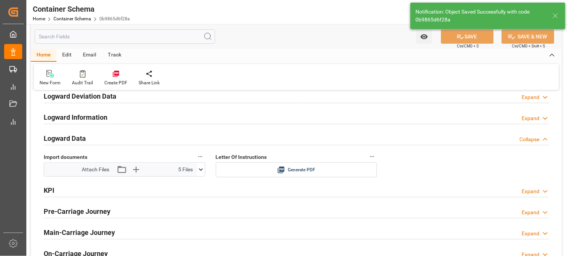
type input "2526N"
type input "[DATE] 00:00"
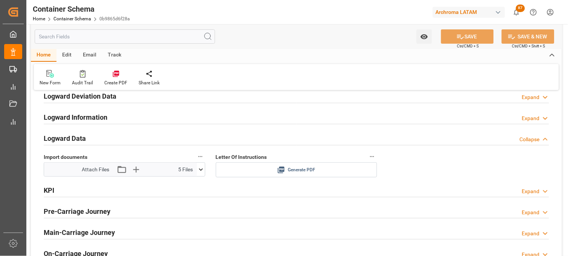
click at [285, 168] on div "Generate PDF" at bounding box center [296, 169] width 150 height 9
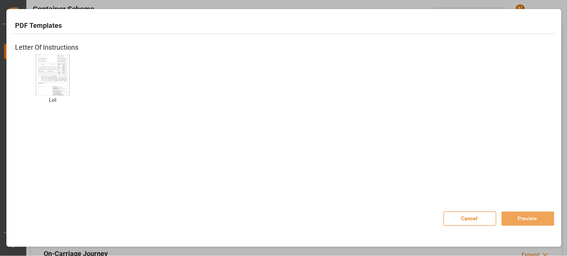
click at [53, 68] on img at bounding box center [53, 74] width 30 height 43
click at [513, 216] on button "Preview" at bounding box center [527, 219] width 53 height 14
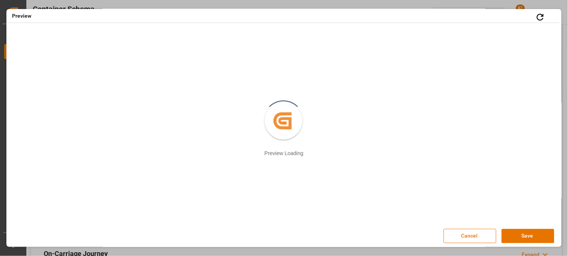
scroll to position [4, 0]
click at [522, 235] on button "Save" at bounding box center [527, 235] width 53 height 14
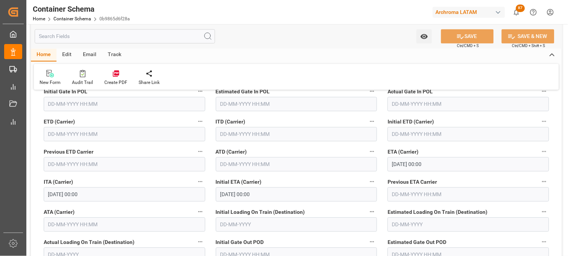
scroll to position [939, 0]
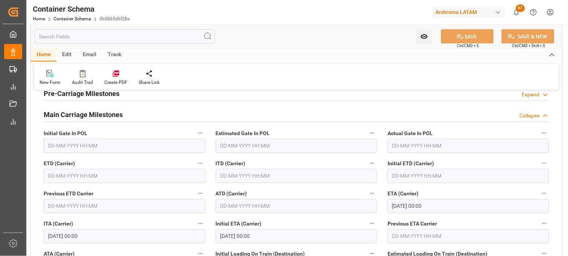
click at [50, 175] on input "text" at bounding box center [124, 176] width 161 height 14
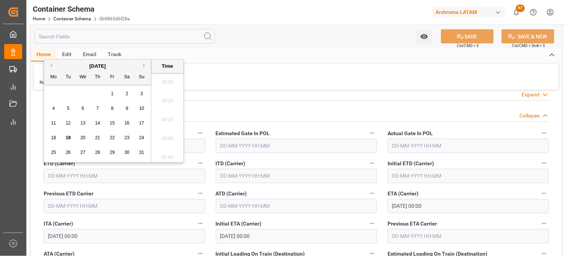
scroll to position [887, 0]
click at [55, 123] on span "11" at bounding box center [53, 122] width 5 height 5
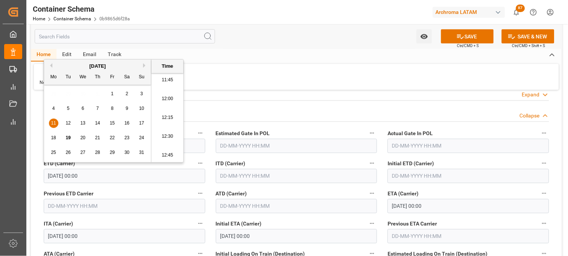
click at [167, 122] on li "12:15" at bounding box center [167, 117] width 32 height 19
type input "11-08-2025 12:15"
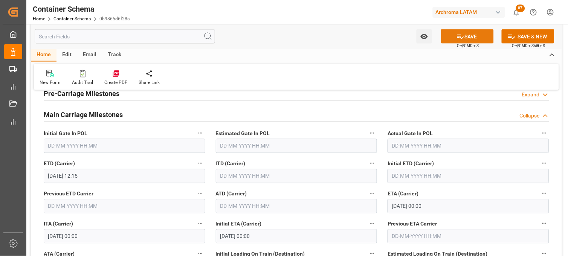
click at [462, 35] on icon at bounding box center [460, 37] width 8 height 8
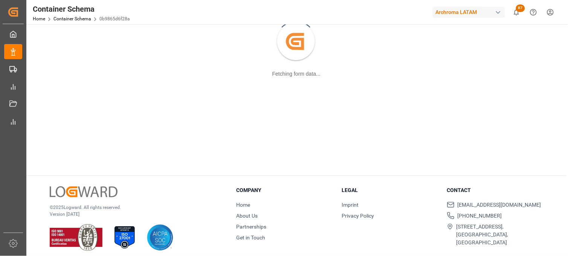
scroll to position [81, 0]
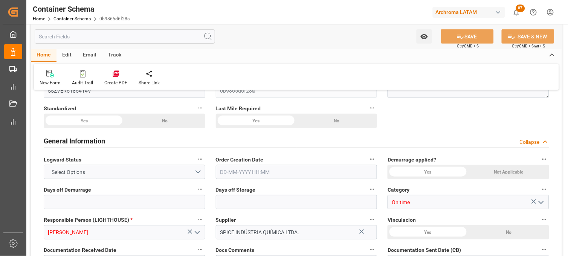
type input "0"
type input "7"
type input "2"
type input "2000"
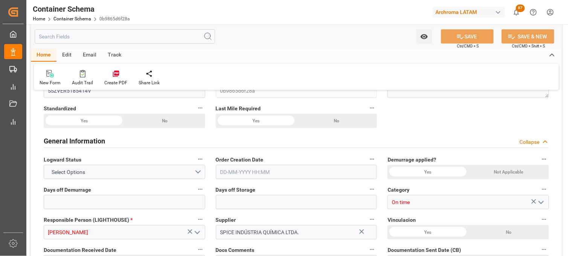
type input "2118"
type input "Hapag [PERSON_NAME]"
type input "Hapag [PERSON_NAME] Aktiengesellschaft"
type input "BRSSZ"
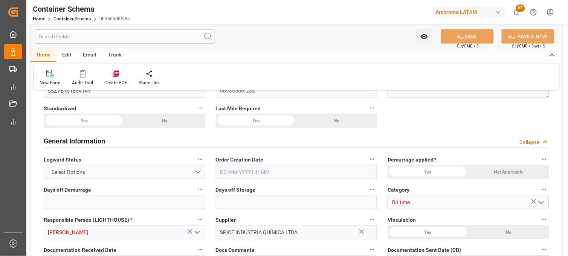
type input "MXVER"
type input "9302102"
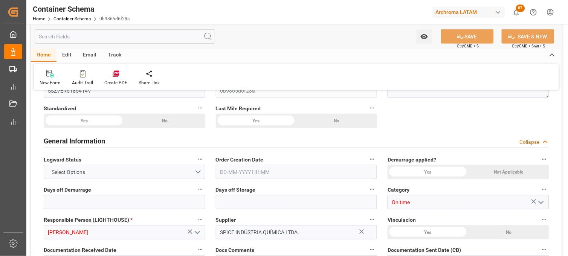
type input "9302102"
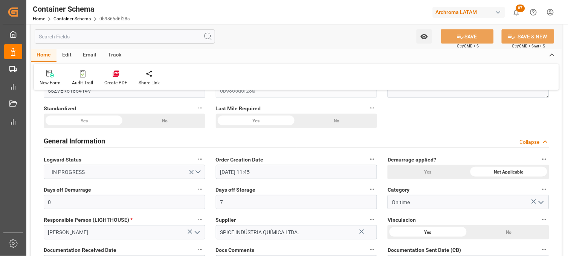
type input "[DATE] 11:45"
type input "[DATE]"
type input "[DATE] 00:00"
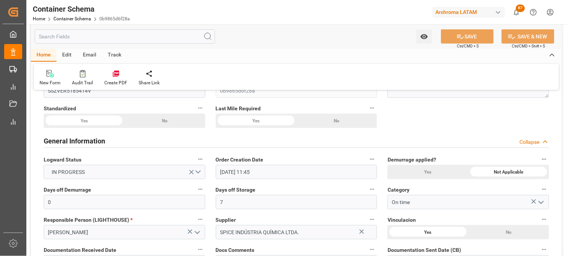
type input "[DATE] 00:00"
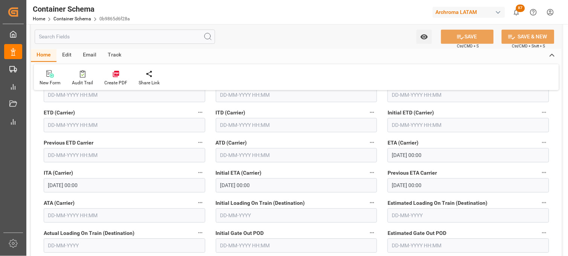
scroll to position [948, 0]
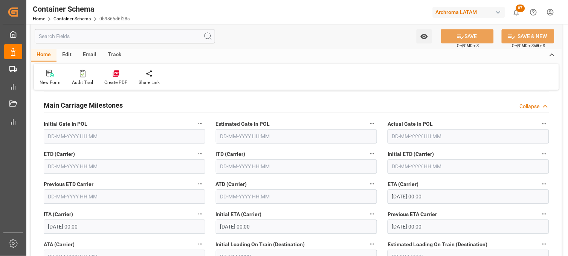
click at [68, 165] on input "text" at bounding box center [124, 167] width 161 height 14
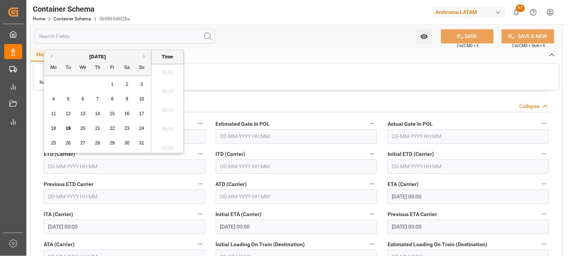
scroll to position [887, 0]
click at [50, 113] on div "11" at bounding box center [53, 114] width 9 height 9
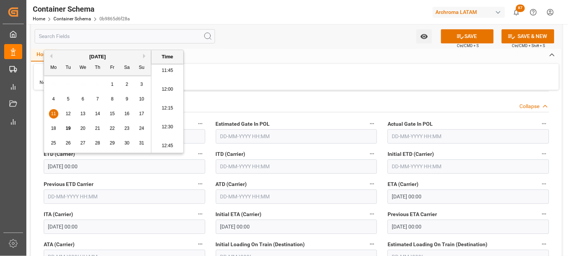
drag, startPoint x: 162, startPoint y: 126, endPoint x: 332, endPoint y: 82, distance: 175.6
click at [163, 126] on li "12:30" at bounding box center [167, 127] width 32 height 19
type input "[DATE] 12:30"
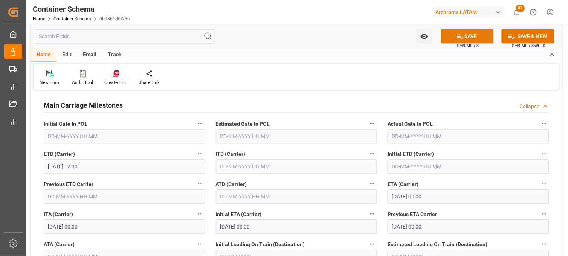
click at [463, 36] on button "SAVE" at bounding box center [467, 36] width 53 height 14
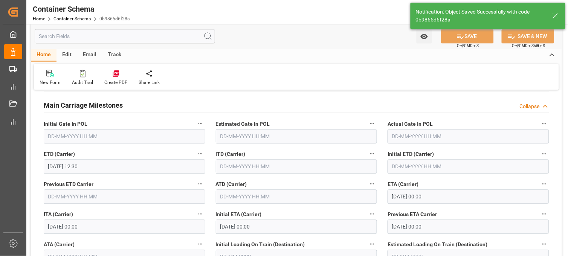
type input "[DATE] 12:30"
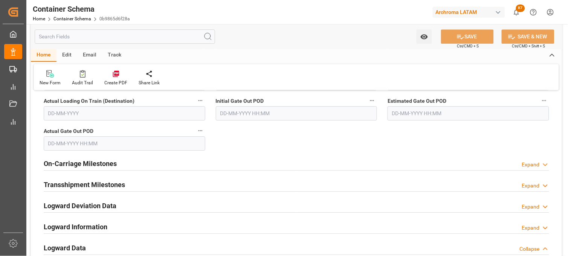
scroll to position [1115, 0]
